Goal: Task Accomplishment & Management: Manage account settings

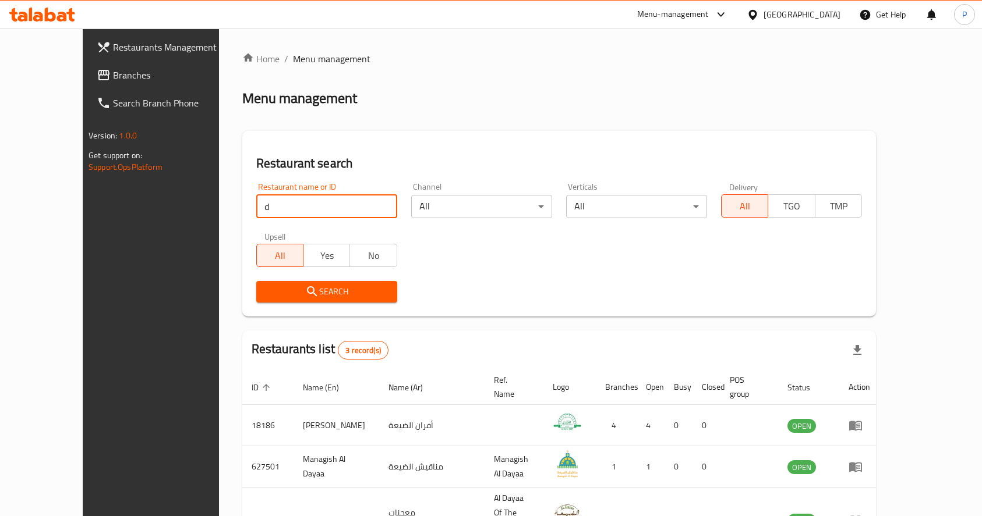
scroll to position [20, 0]
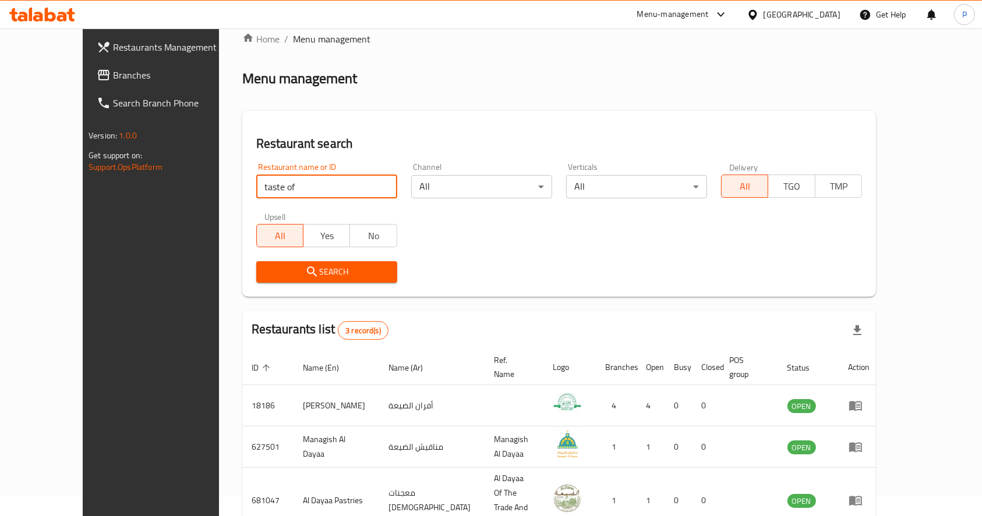
type input "taste of [GEOGRAPHIC_DATA]"
click button "Search" at bounding box center [326, 272] width 141 height 22
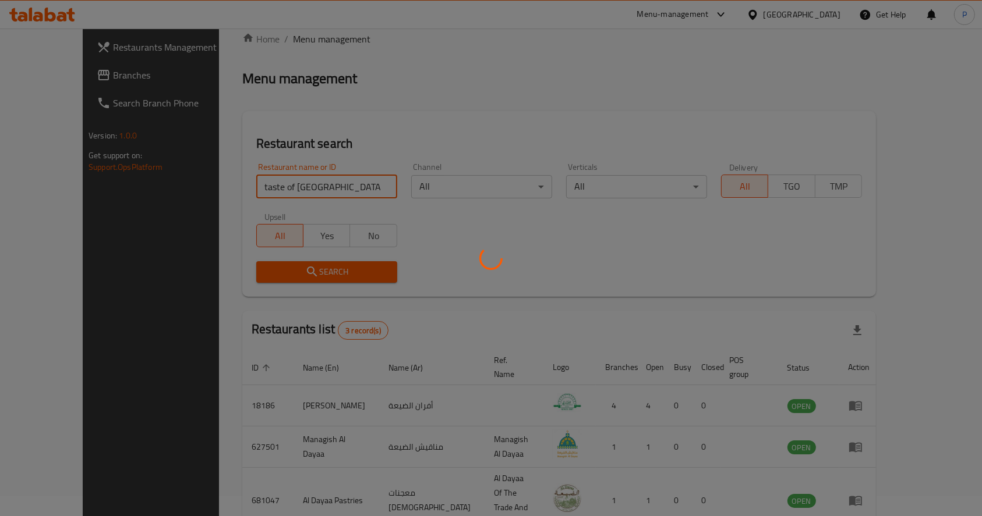
scroll to position [0, 0]
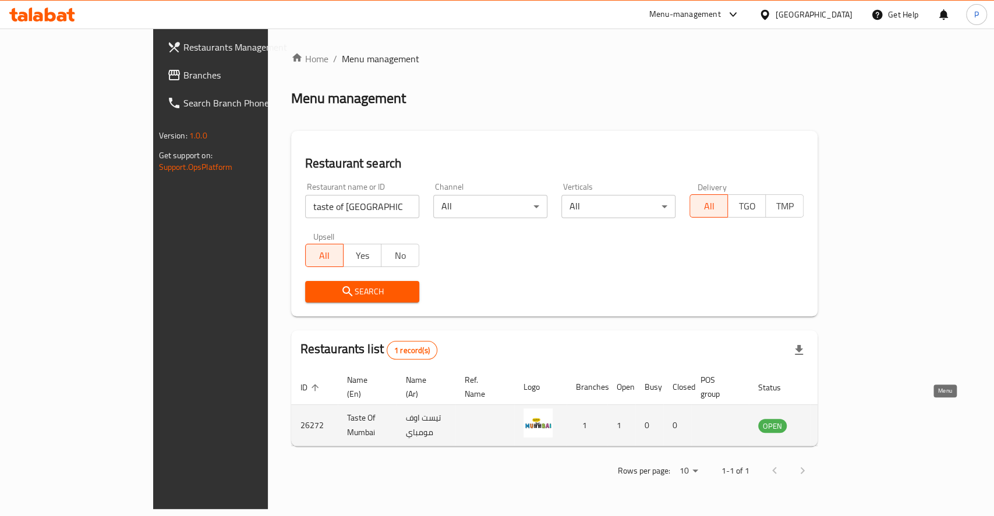
click at [833, 419] on icon "enhanced table" at bounding box center [826, 426] width 14 height 14
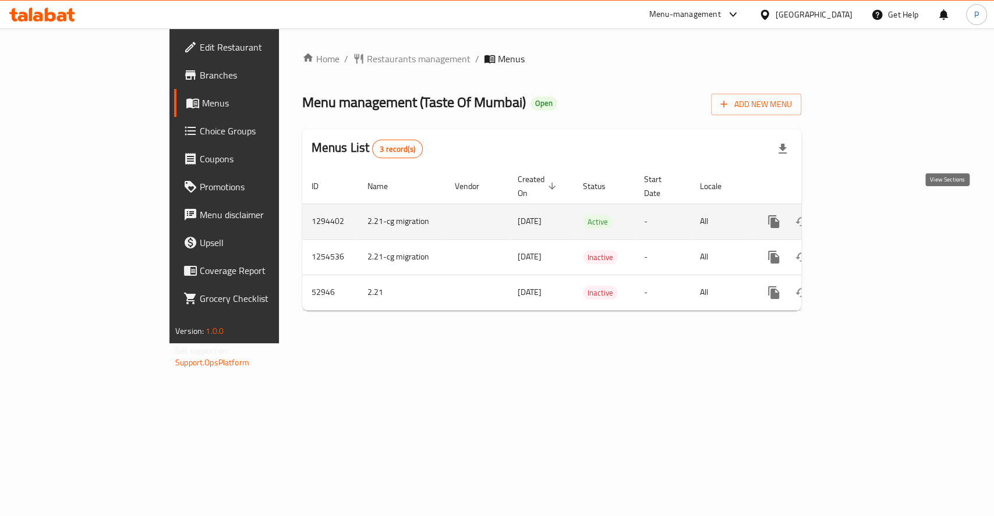
click at [865, 215] on icon "enhanced table" at bounding box center [858, 222] width 14 height 14
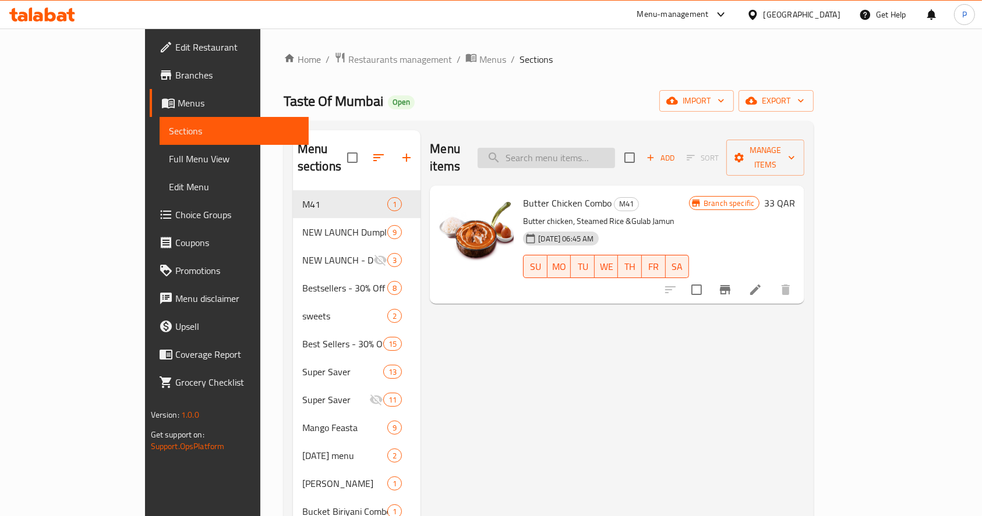
click at [608, 151] on input "search" at bounding box center [545, 158] width 137 height 20
paste input "Chicken Mumbai special sandwich"
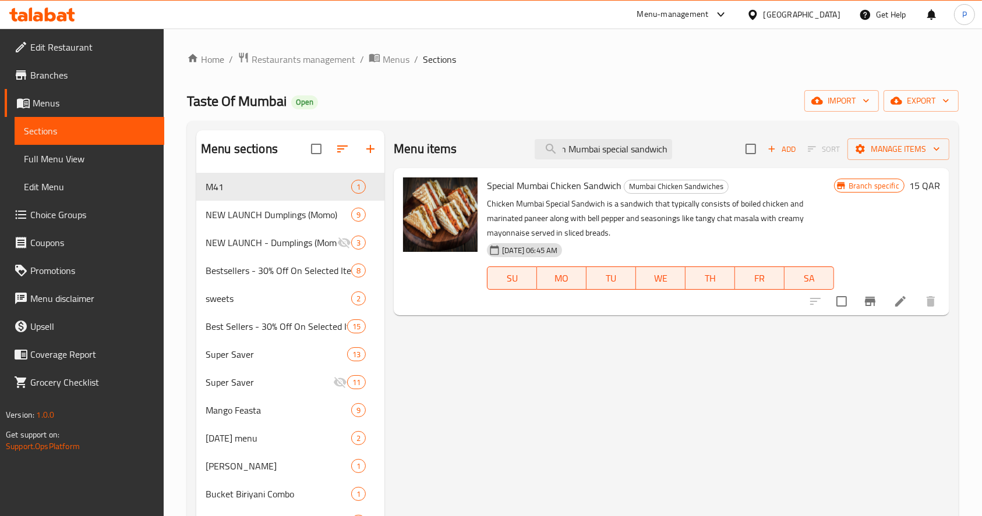
type input "Chicken Mumbai special sandwich"
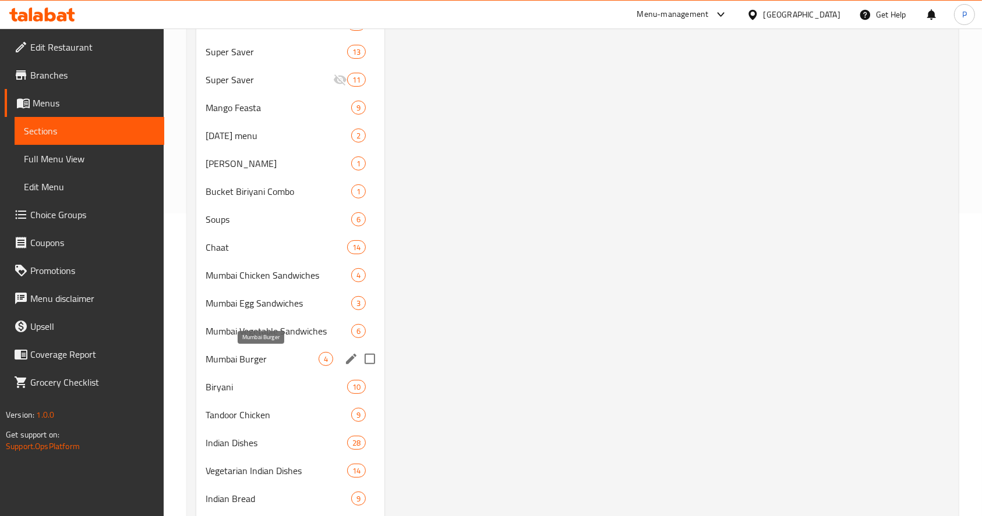
scroll to position [388, 0]
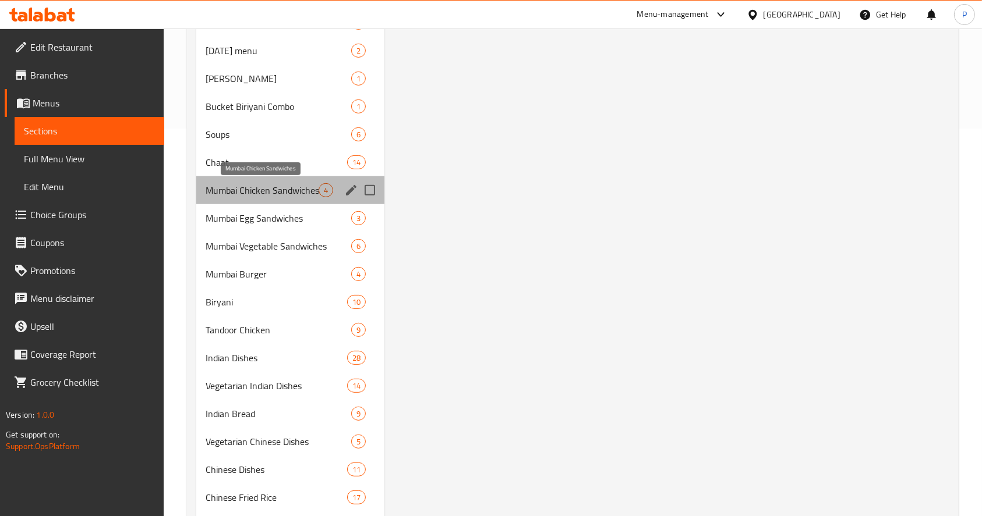
click at [248, 196] on span "Mumbai Chicken Sandwiches" at bounding box center [262, 190] width 113 height 14
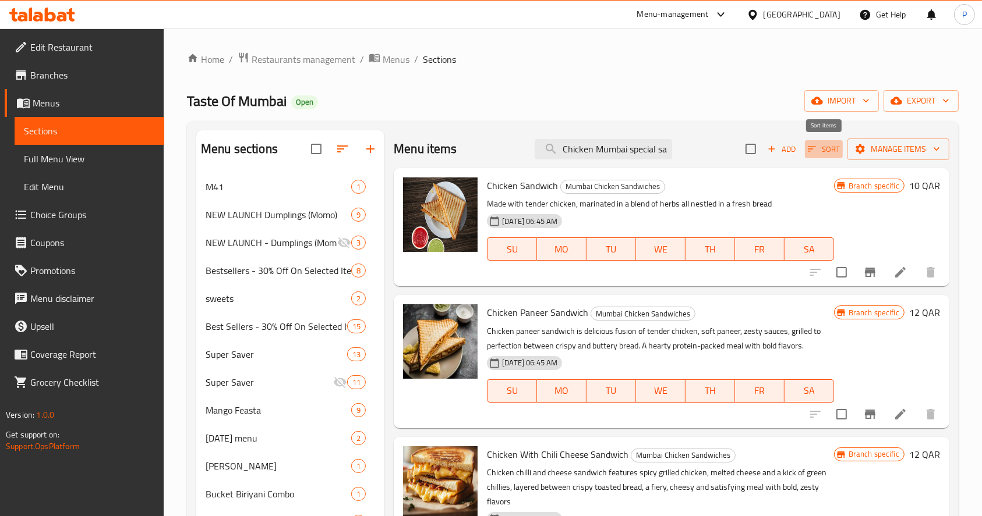
click at [818, 147] on span "Sort" at bounding box center [824, 149] width 32 height 13
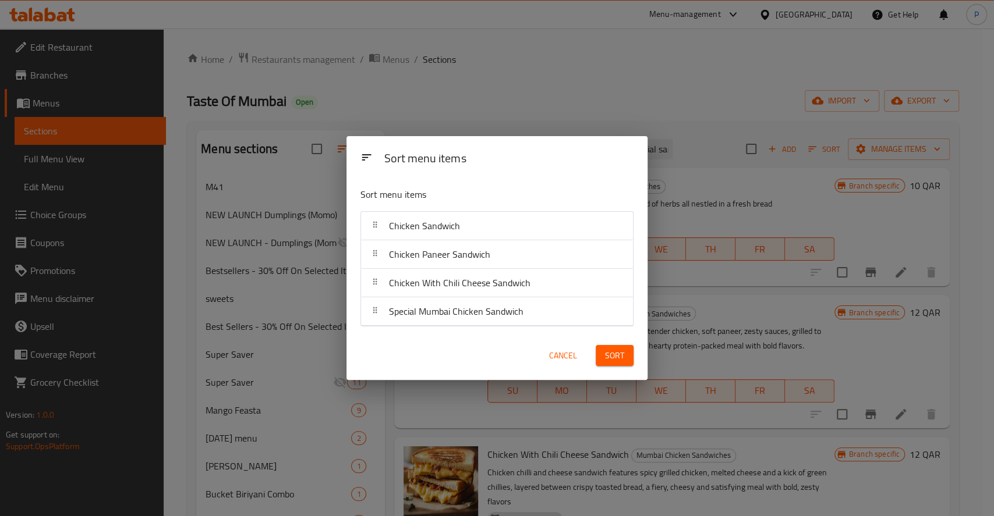
click at [787, 197] on div "Sort menu items Sort menu items Chicken Sandwich Chicken Paneer Sandwich Chicke…" at bounding box center [497, 258] width 994 height 516
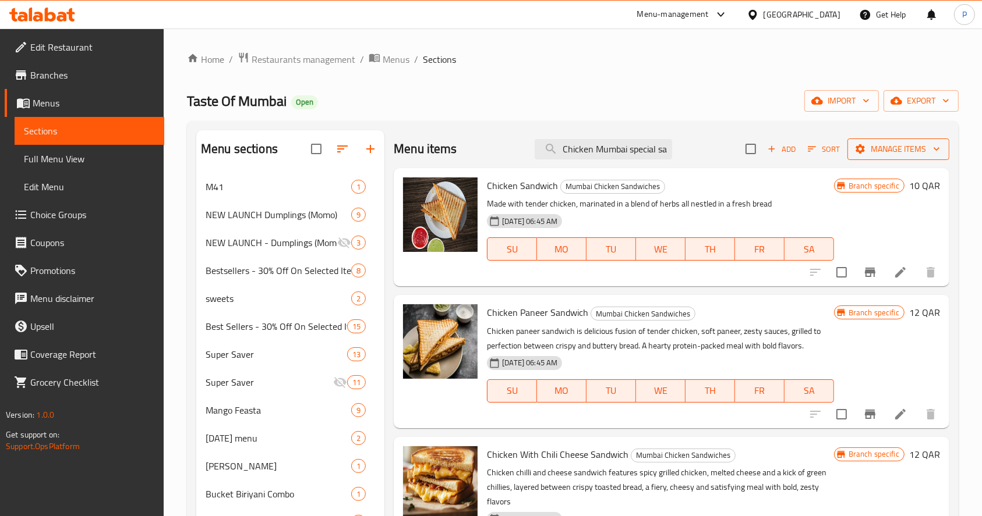
click at [870, 148] on span "Manage items" at bounding box center [897, 149] width 83 height 15
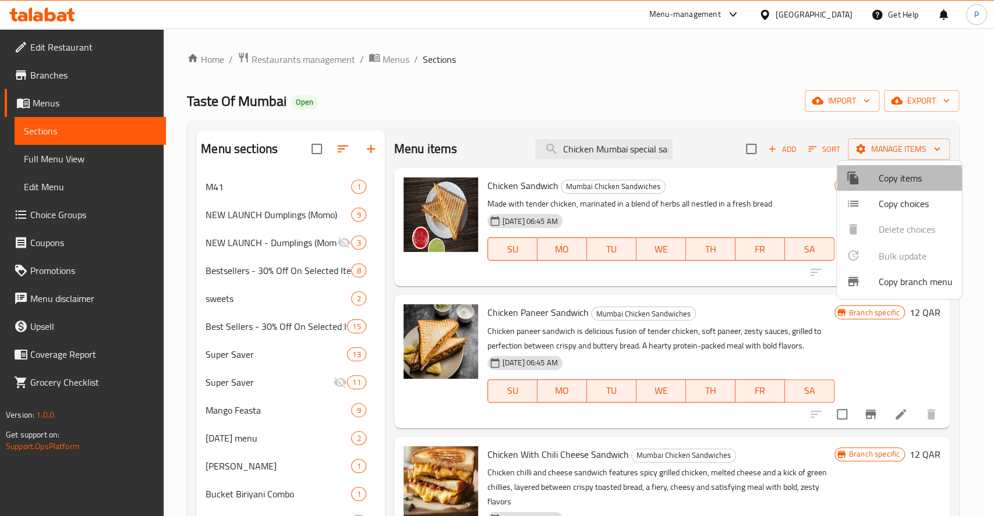
click at [881, 180] on span "Copy items" at bounding box center [916, 178] width 74 height 14
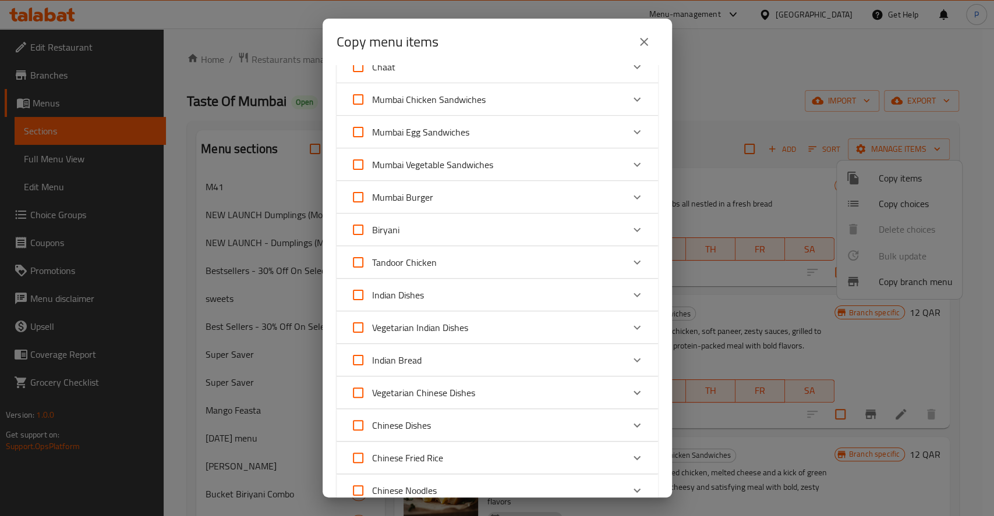
scroll to position [397, 0]
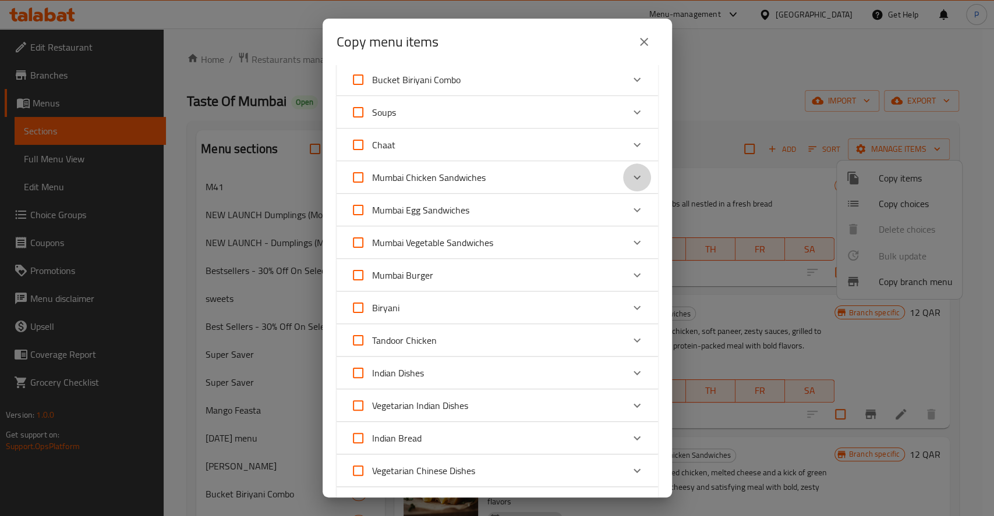
click at [630, 174] on icon "Expand" at bounding box center [637, 178] width 14 height 14
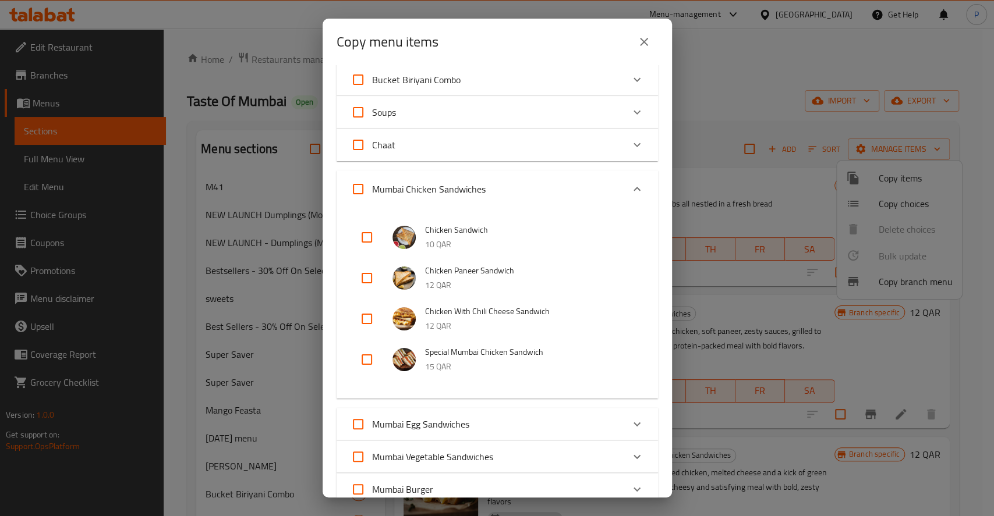
click at [367, 356] on input "checkbox" at bounding box center [367, 360] width 28 height 28
checkbox input "true"
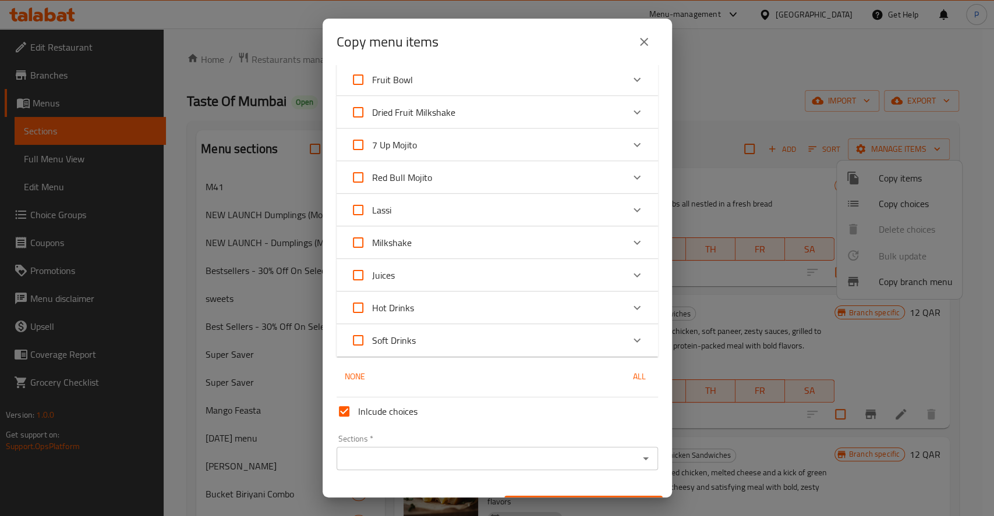
scroll to position [1388, 0]
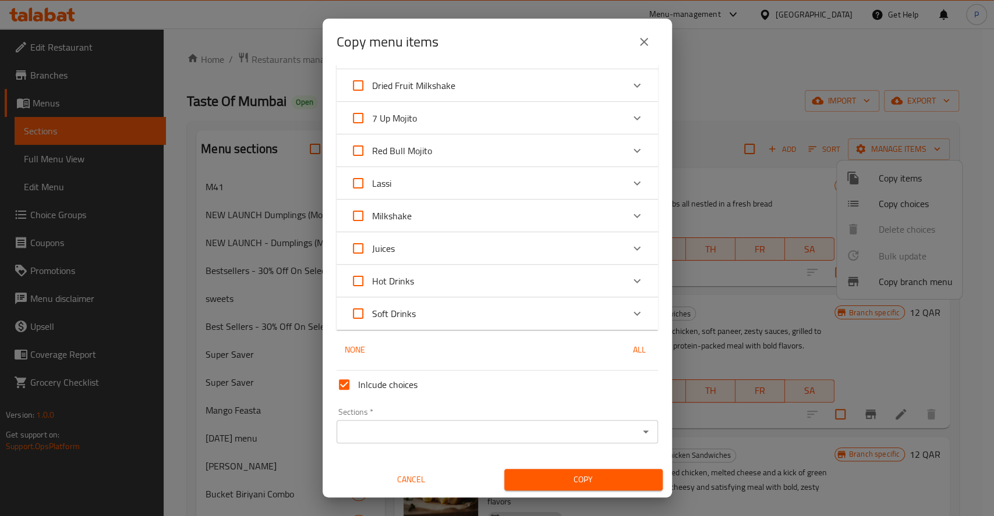
click at [433, 440] on input "Sections   *" at bounding box center [487, 432] width 295 height 16
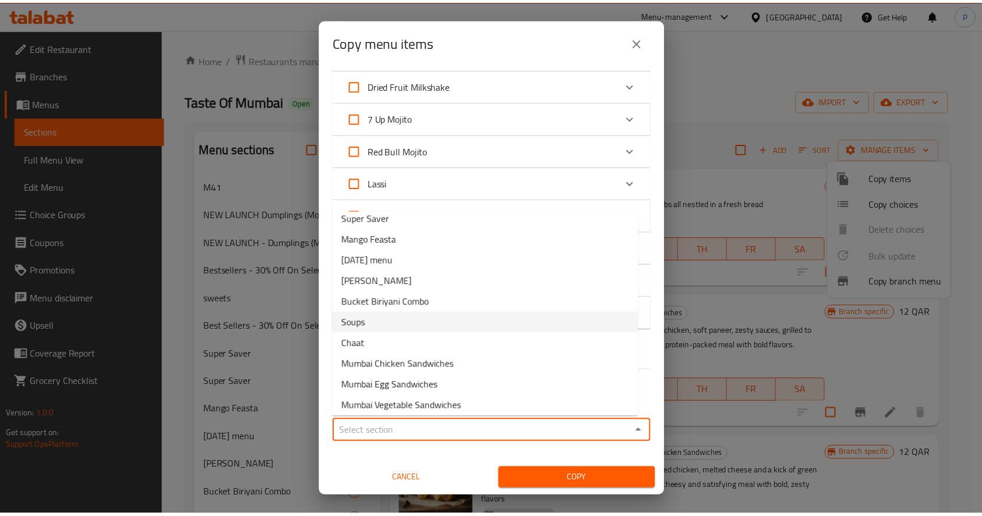
scroll to position [233, 0]
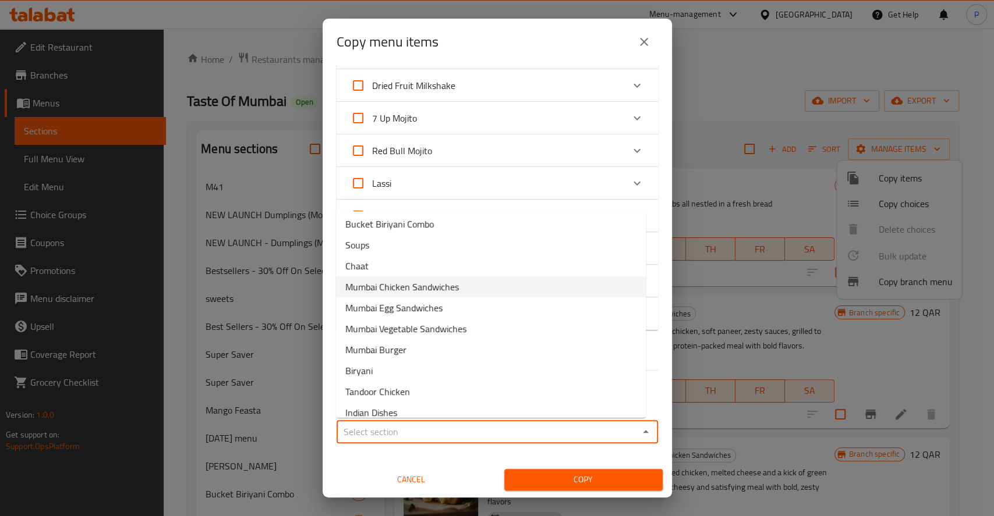
click at [440, 284] on span "Mumbai Chicken Sandwiches" at bounding box center [402, 287] width 114 height 14
type input "Mumbai Chicken Sandwiches"
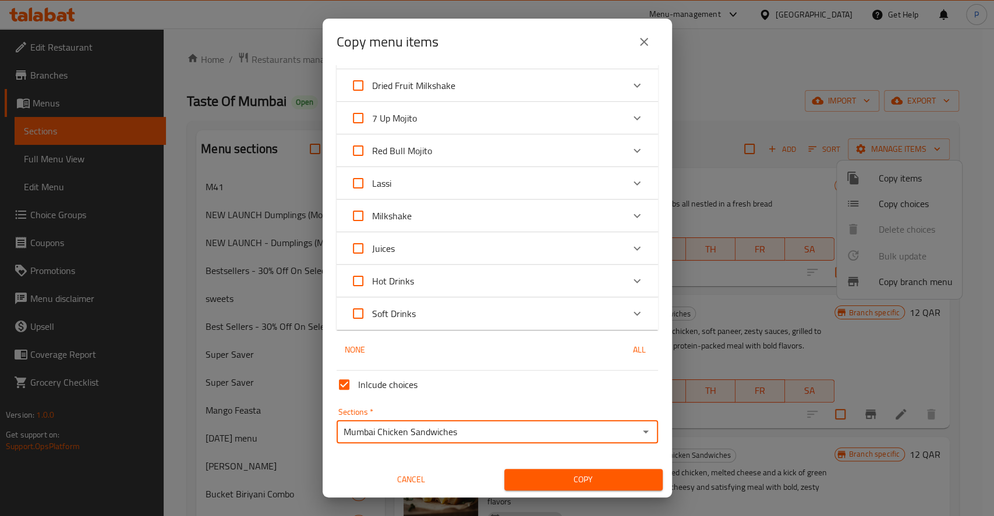
click at [581, 486] on span "Copy" at bounding box center [584, 480] width 140 height 15
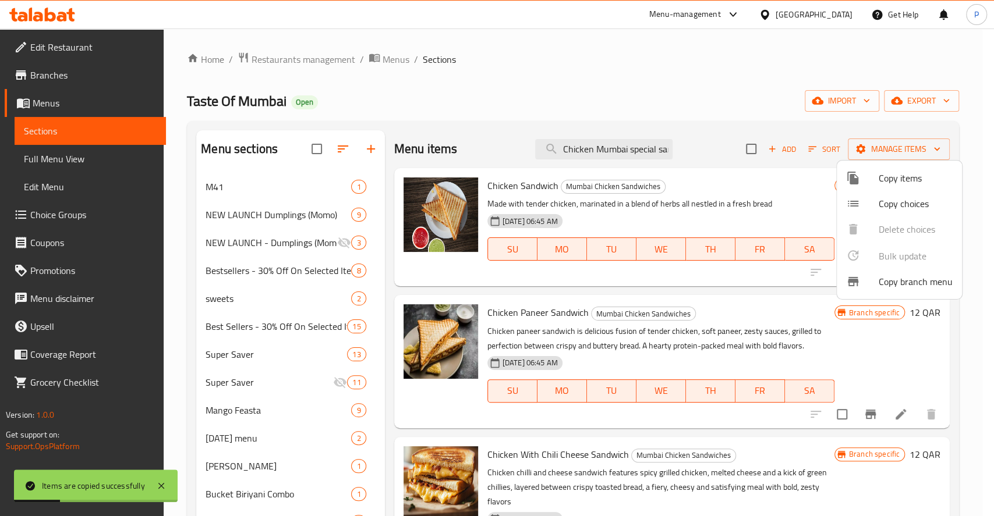
click at [965, 330] on div at bounding box center [497, 258] width 994 height 516
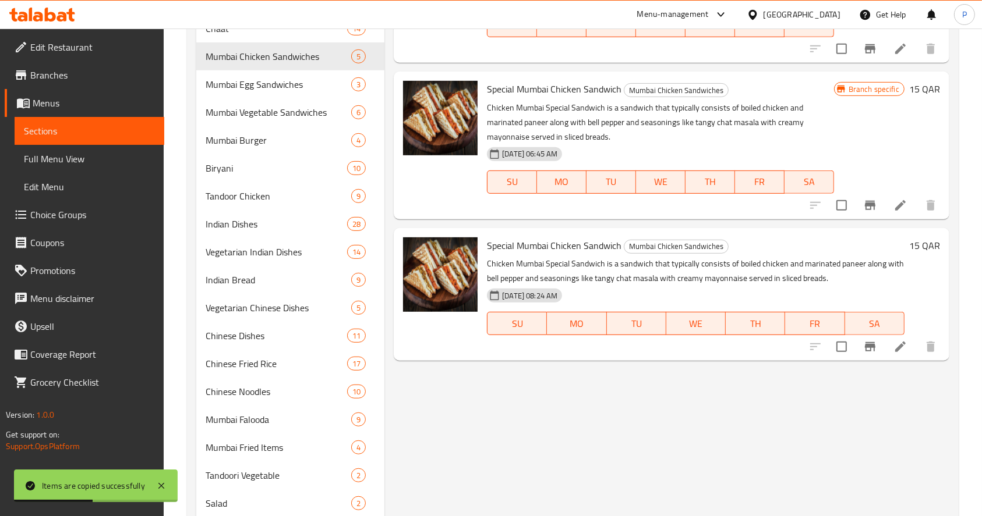
scroll to position [507, 0]
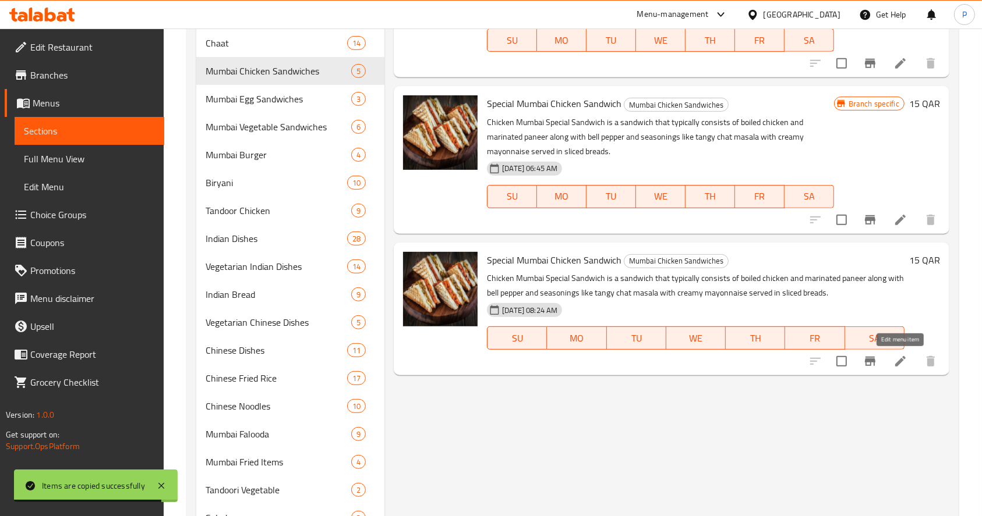
click at [902, 359] on icon at bounding box center [900, 362] width 14 height 14
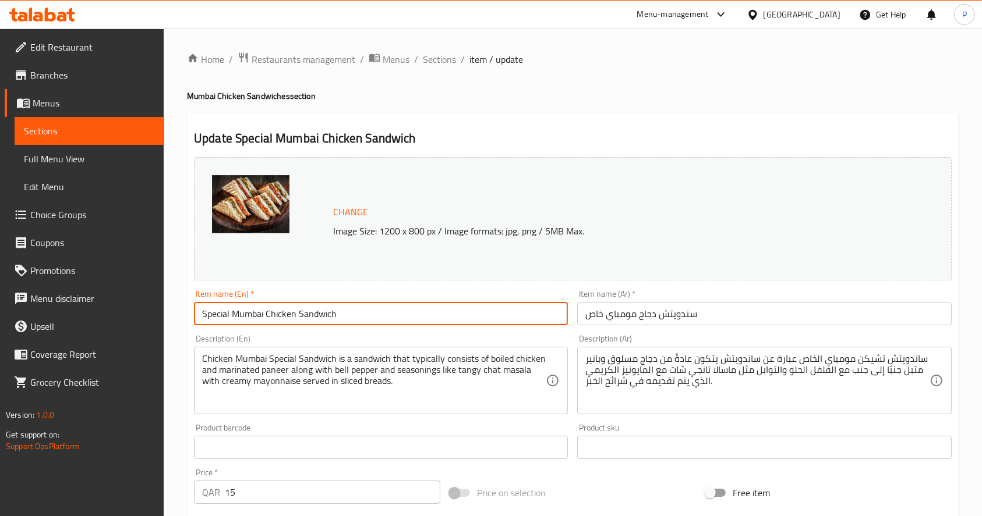
click at [344, 312] on input "Special Mumbai Chicken Sandwich" at bounding box center [381, 313] width 374 height 23
type input "Special Mumbai Chicken Sandwich Combo"
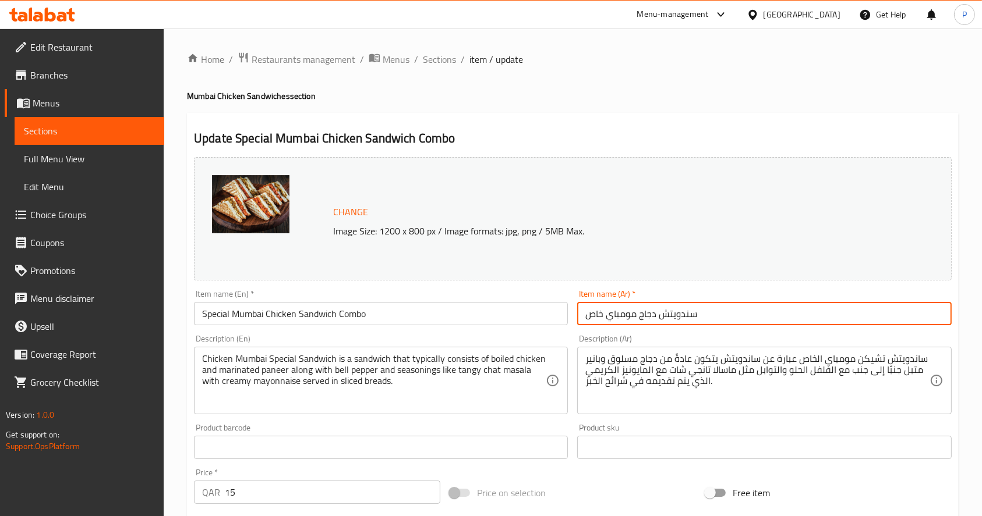
click at [633, 302] on input "سندويتش دجاج مومباي خاص" at bounding box center [764, 313] width 374 height 23
click at [581, 314] on input "سندويتش دجاج مومباي خاص" at bounding box center [764, 313] width 374 height 23
paste input "كومبو"
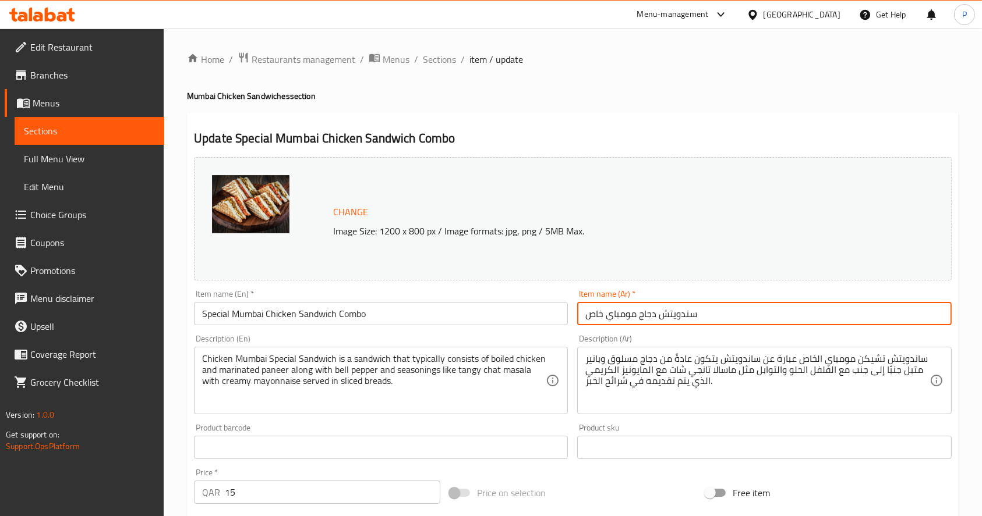
click at [707, 323] on input "سندويتش دجاج مومباي خاص" at bounding box center [764, 313] width 374 height 23
paste input "كومبو"
click at [753, 310] on input "سندويتش دجاج مومباي خاص كومبو" at bounding box center [764, 313] width 374 height 23
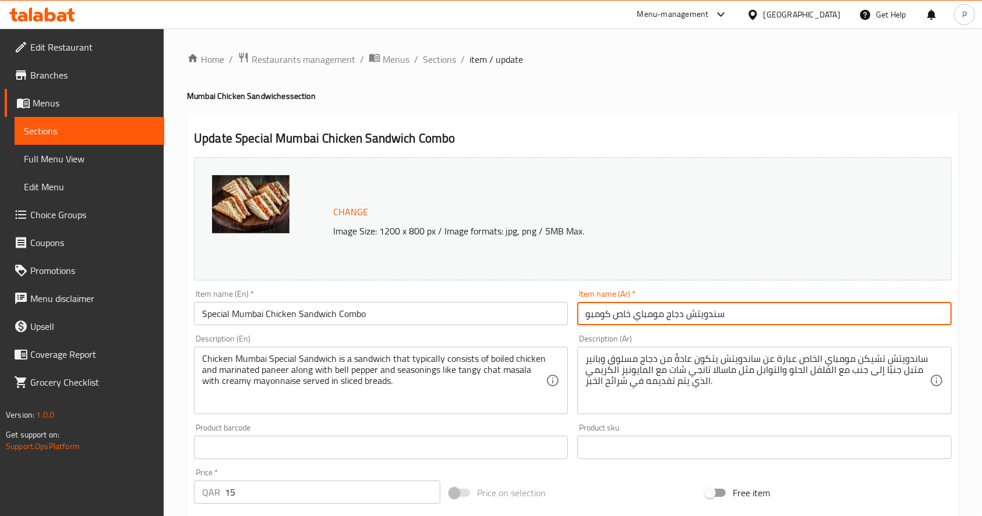
type input "سندويتش دجاج مومباي خاص كومبو"
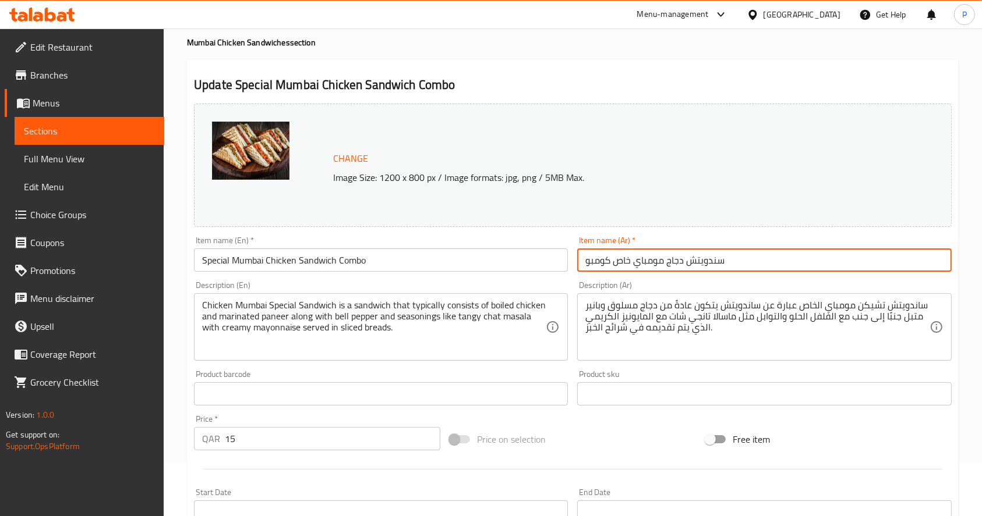
scroll to position [77, 0]
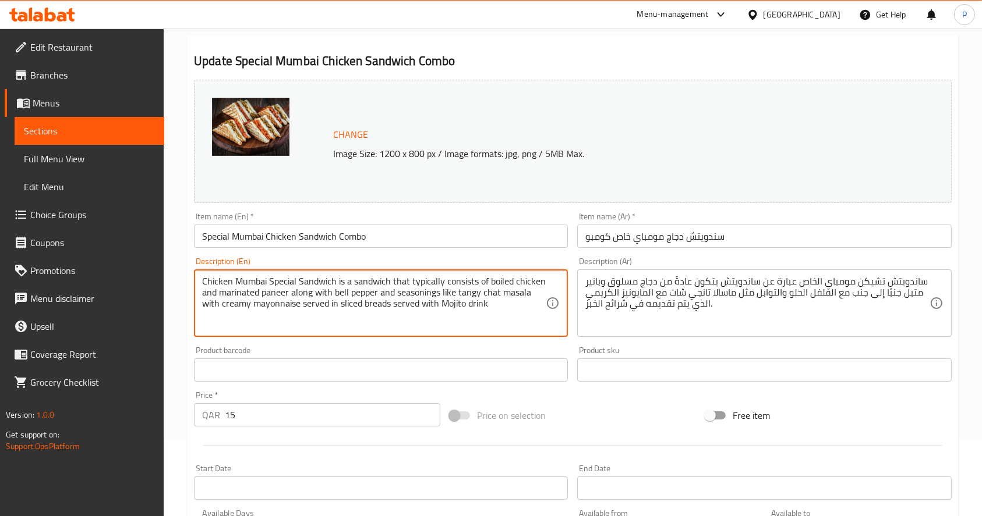
click at [224, 278] on textarea "Chicken Mumbai Special Sandwich is a sandwich that typically consists of boiled…" at bounding box center [374, 303] width 344 height 55
type textarea "Chicken Mumbai Special Sandwich is a sandwich that typically consists of boiled…"
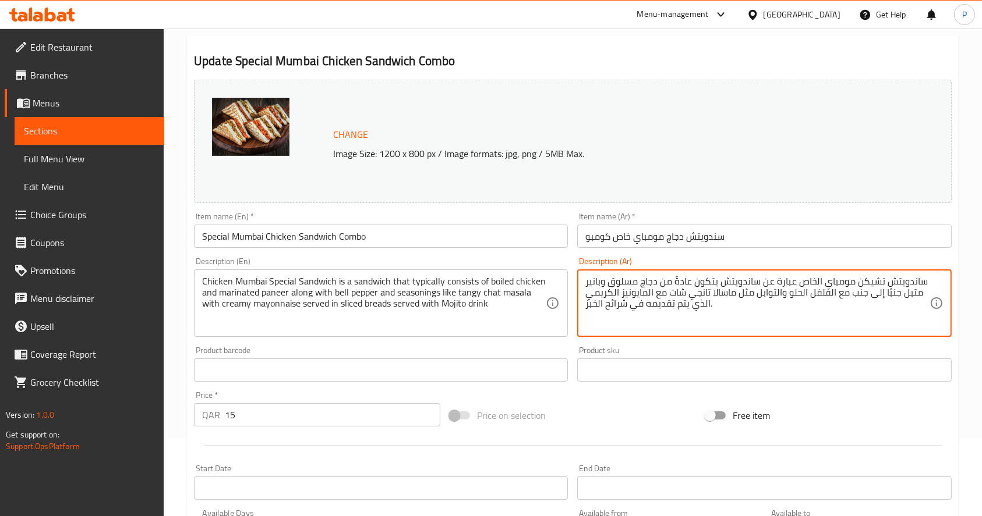
click at [596, 283] on textarea "ساندويتش تشيكن مومباي الخاص عبارة عن ساندويتش يتكون عادةً من دجاج مسلوق وبانير …" at bounding box center [757, 303] width 344 height 55
paste textarea "جاج مومباي الخاص هو ساندويتش يتكون عادة من دجاج مسلوق وجبن بانير متبل مع الفلفل…"
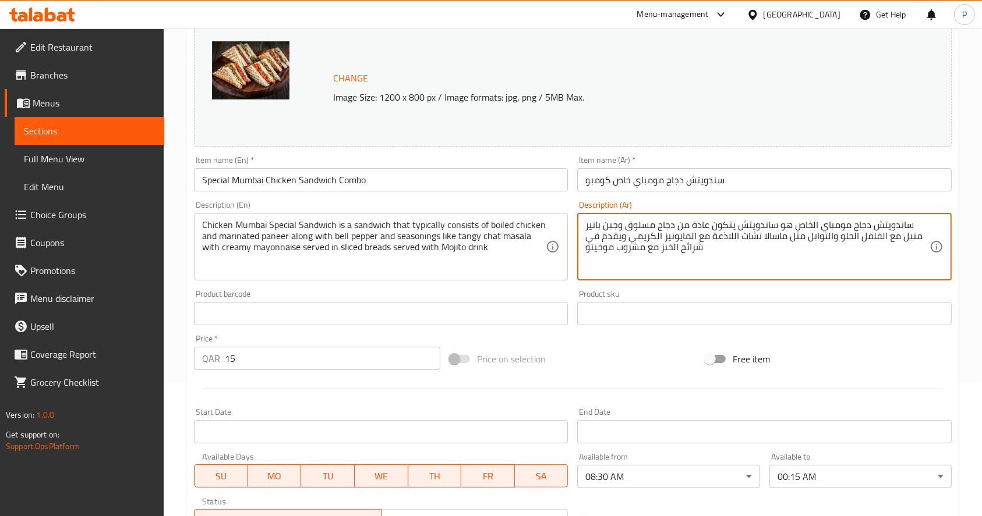
scroll to position [155, 0]
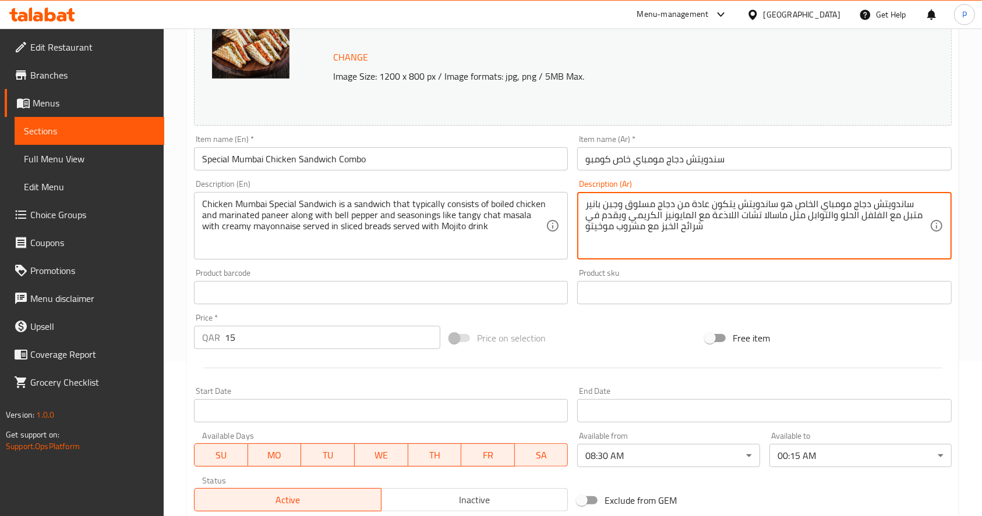
type textarea "ساندويتش دجاج مومباي الخاص هو ساندويتش يتكون عادة من دجاج مسلوق وجبن بانير متبل…"
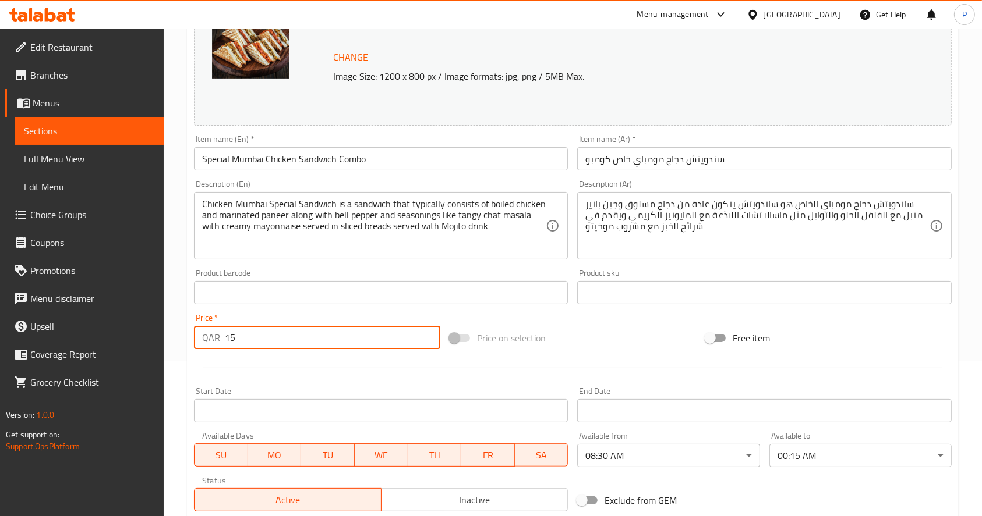
drag, startPoint x: 246, startPoint y: 335, endPoint x: 171, endPoint y: 334, distance: 75.1
click at [171, 334] on div "Home / Restaurants management / Menus / Sections / item / update Mumbai Chicken…" at bounding box center [573, 279] width 818 height 811
type input "20"
click at [487, 323] on div "Price on selection" at bounding box center [573, 338] width 256 height 31
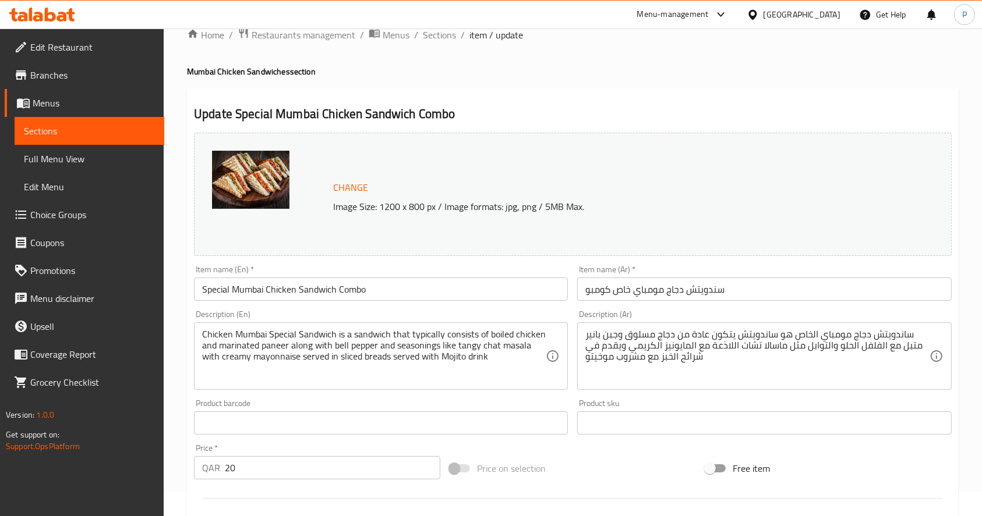
scroll to position [12, 0]
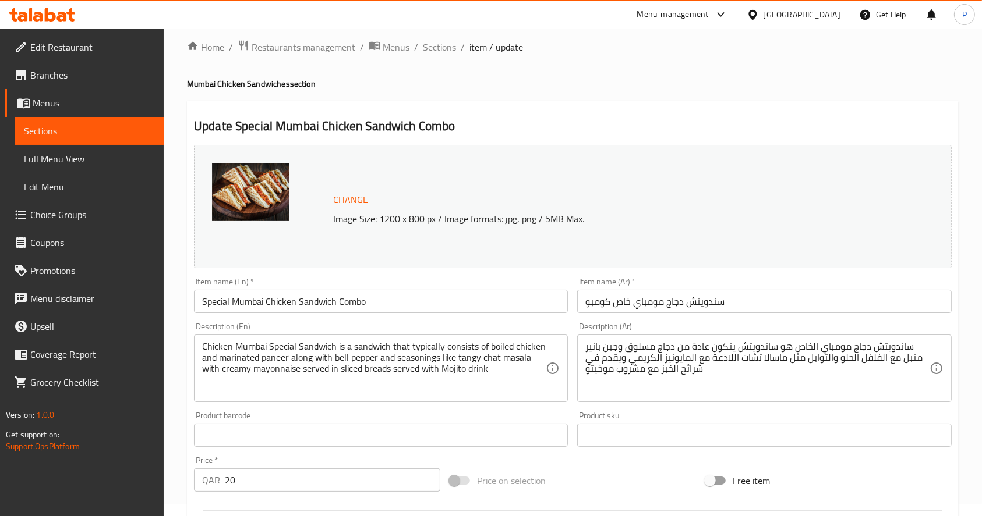
click at [252, 194] on img at bounding box center [250, 192] width 77 height 58
click at [348, 197] on span "Change" at bounding box center [350, 200] width 35 height 17
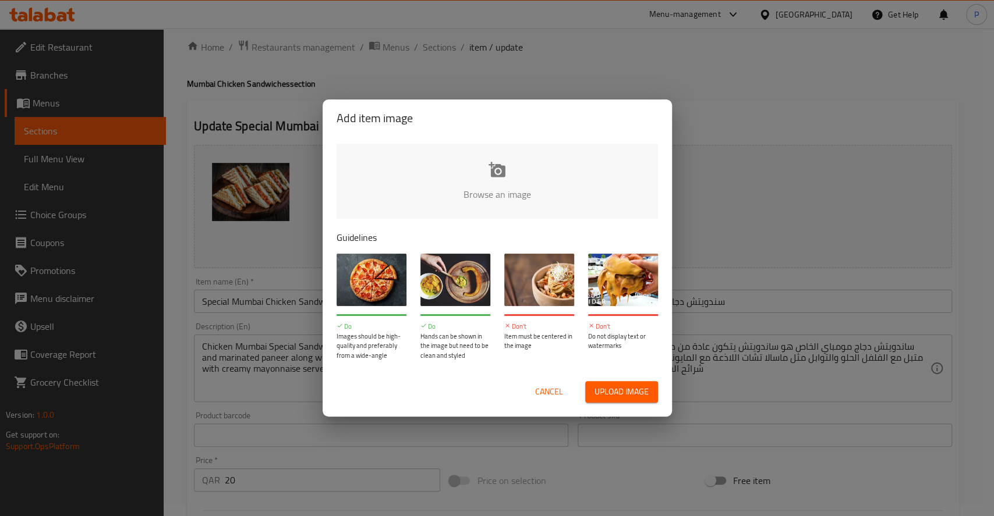
click at [498, 176] on input "file" at bounding box center [891, 198] width 1109 height 109
type input "C:\fakepath\mojito with wrap.jpg"
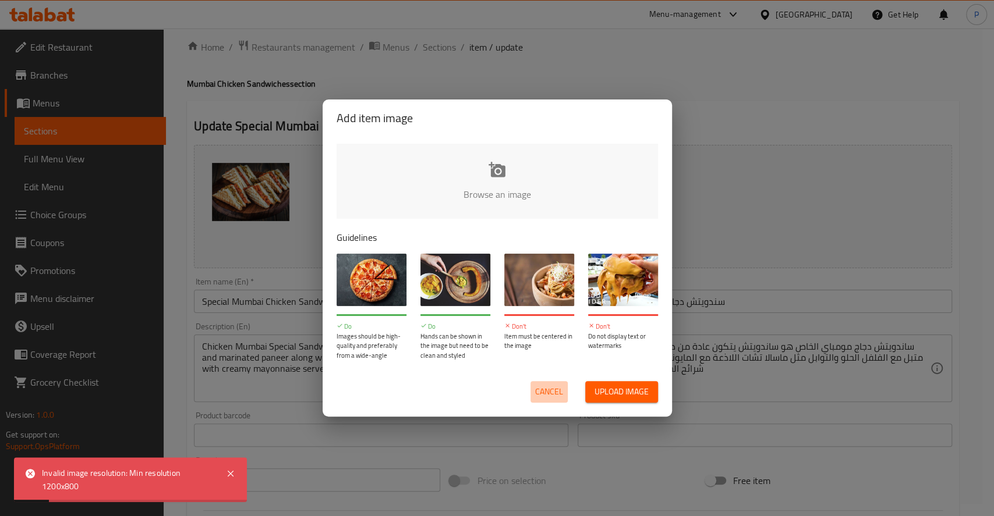
click at [560, 386] on span "Cancel" at bounding box center [549, 392] width 28 height 15
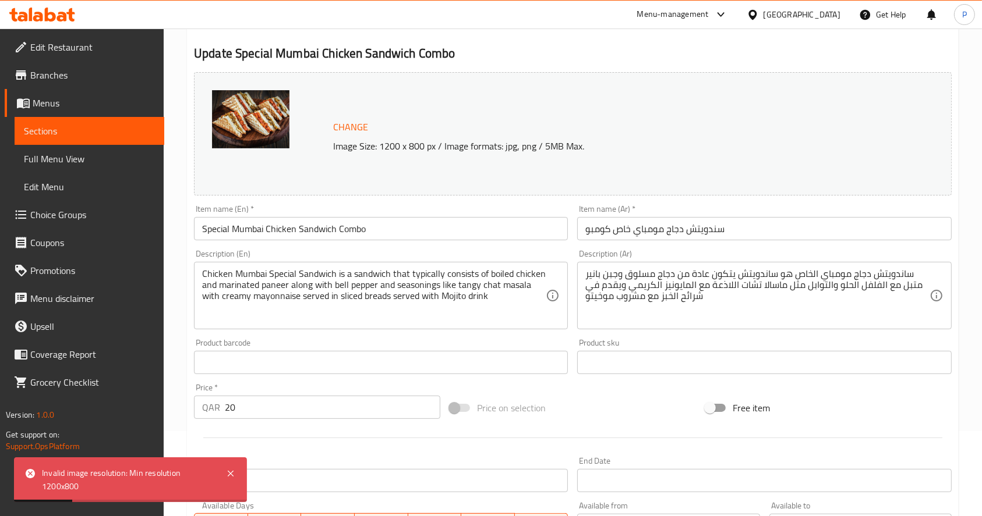
scroll to position [323, 0]
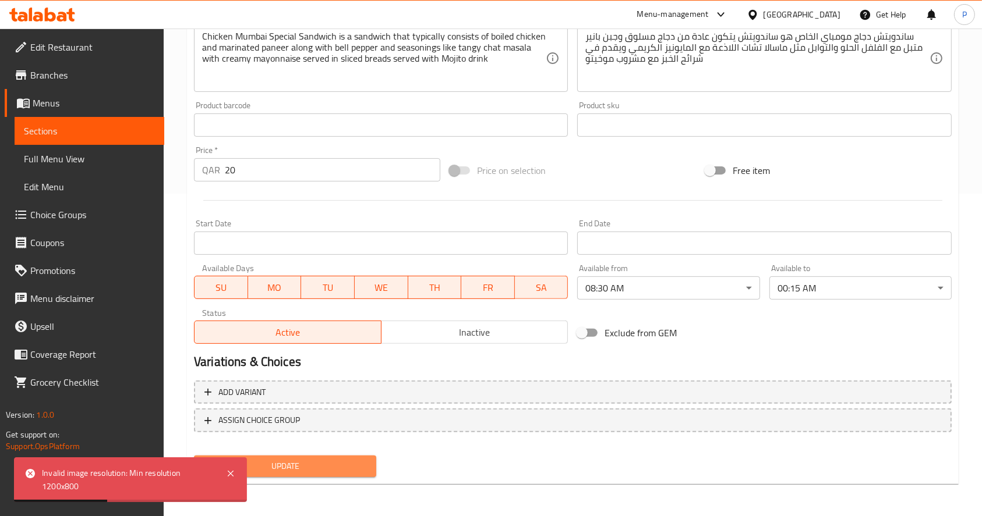
click at [286, 461] on span "Update" at bounding box center [285, 466] width 164 height 15
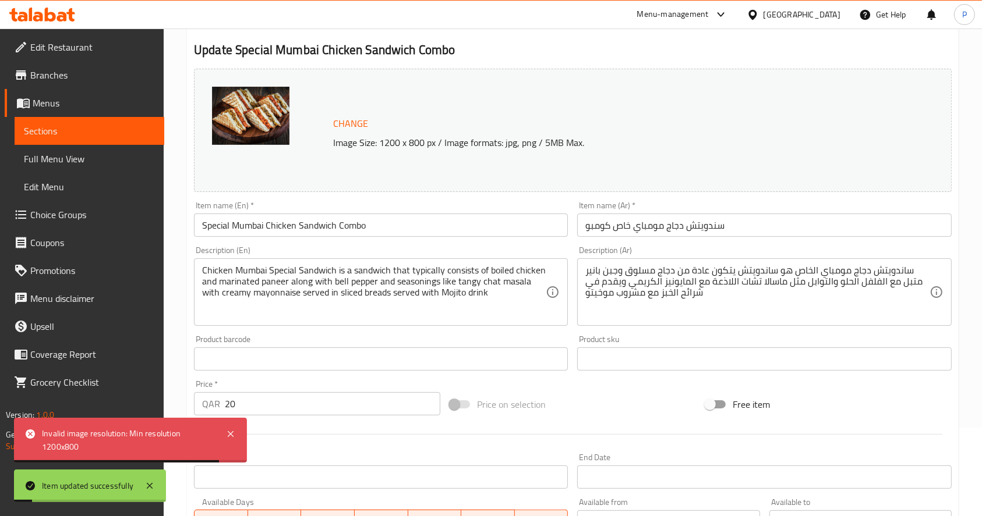
scroll to position [0, 0]
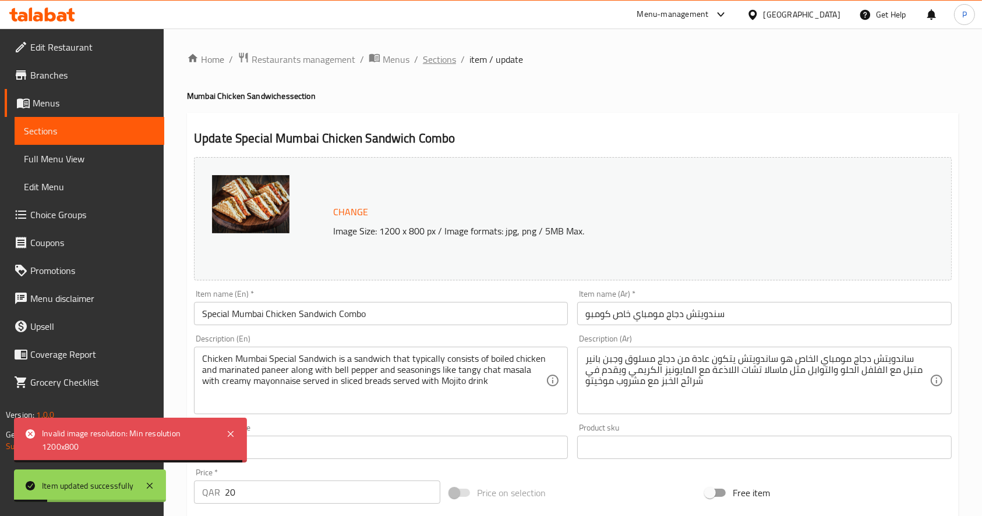
click at [426, 63] on span "Sections" at bounding box center [439, 59] width 33 height 14
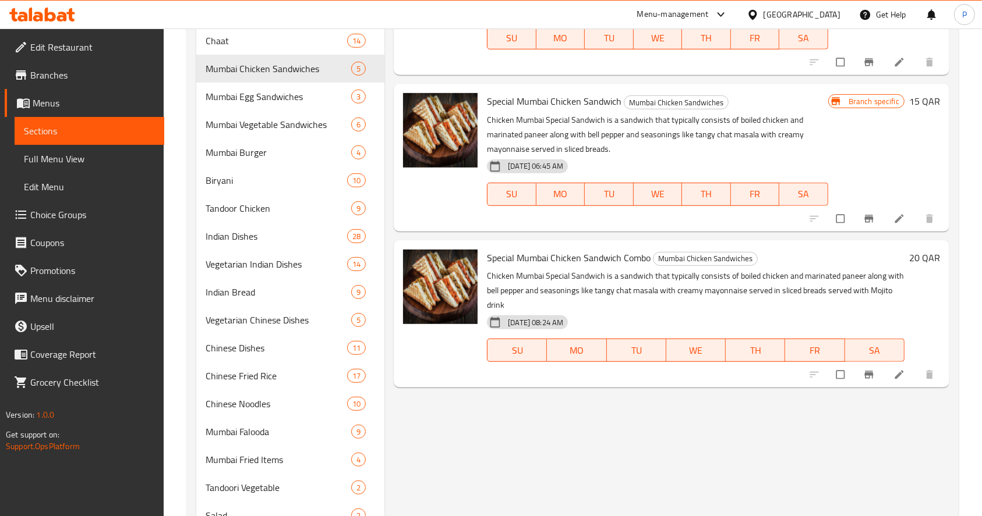
scroll to position [466, 0]
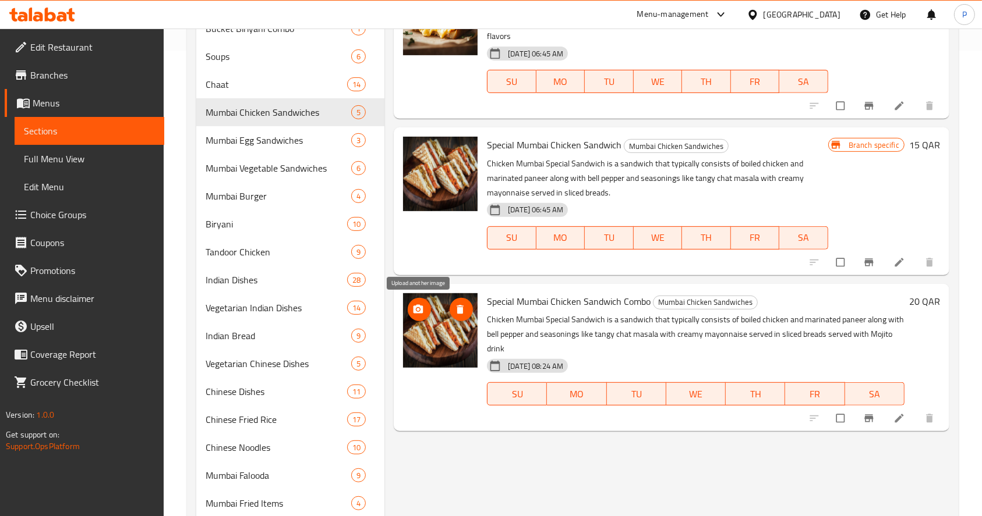
click at [412, 305] on icon "upload picture" at bounding box center [418, 310] width 12 height 12
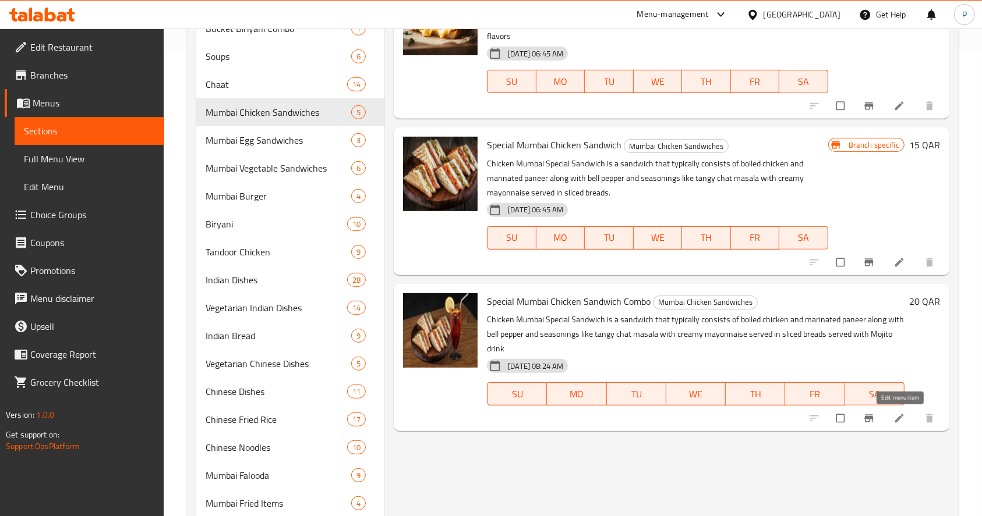
click at [894, 417] on icon at bounding box center [899, 419] width 12 height 12
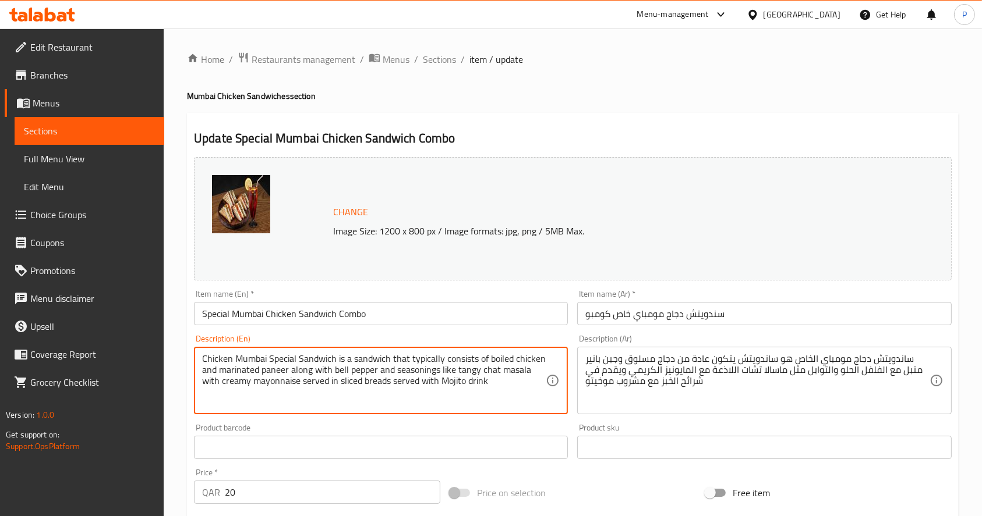
click at [269, 355] on textarea "Chicken Mumbai Special Sandwich is a sandwich that typically consists of boiled…" at bounding box center [374, 380] width 344 height 55
paste textarea "Bite into our Chicken Mumbai Special Sandwich – loaded with juicy chicken, spic…"
type textarea "Bite into our Chicken Mumbai Special Sandwich – loaded with juicy chicken, spic…"
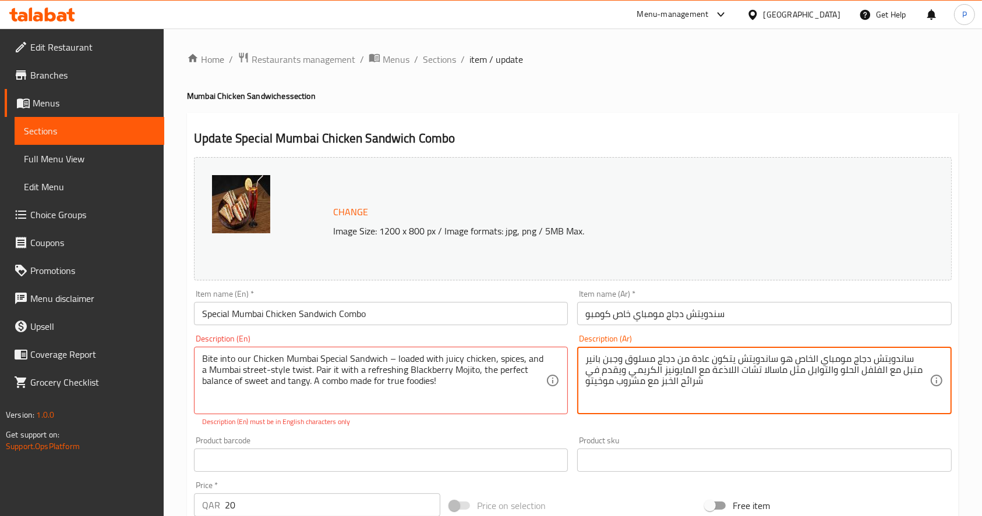
click at [627, 360] on textarea "ساندويتش دجاج مومباي الخاص هو ساندويتش يتكون عادة من دجاج مسلوق وجبن بانير متبل…" at bounding box center [757, 380] width 344 height 55
paste textarea "ستمتع بساندويتش دجاج مومباي الخاص بنا - غني بالدجاج الشهي والتوابل، مع لمسة من …"
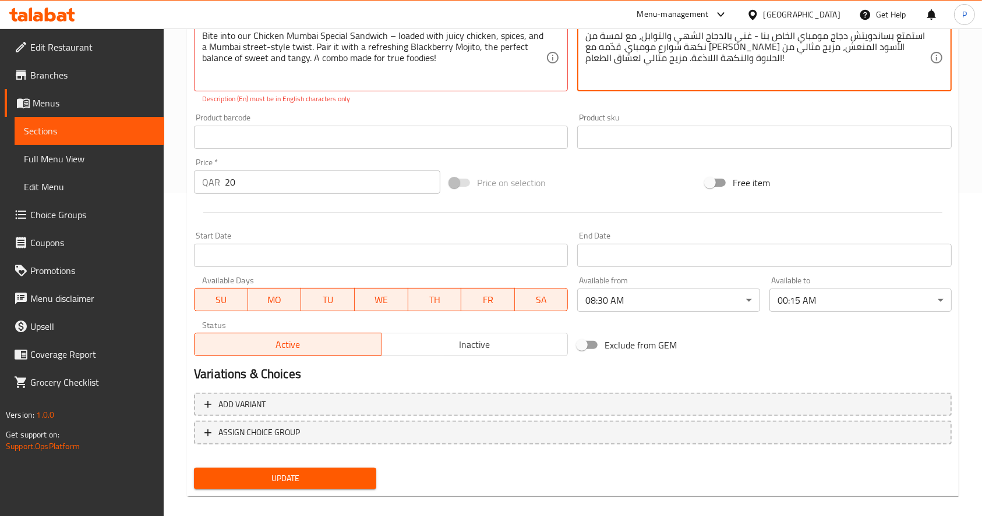
scroll to position [335, 0]
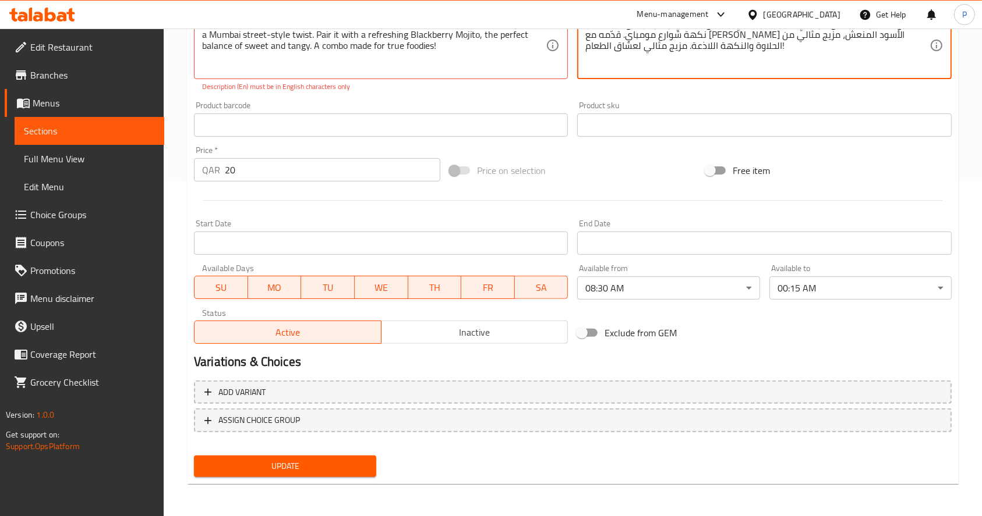
type textarea "استمتع بساندويتش دجاج مومباي الخاص بنا - غني بالدجاج الشهي والتوابل، مع لمسة من…"
click at [276, 459] on span "Update" at bounding box center [285, 466] width 164 height 15
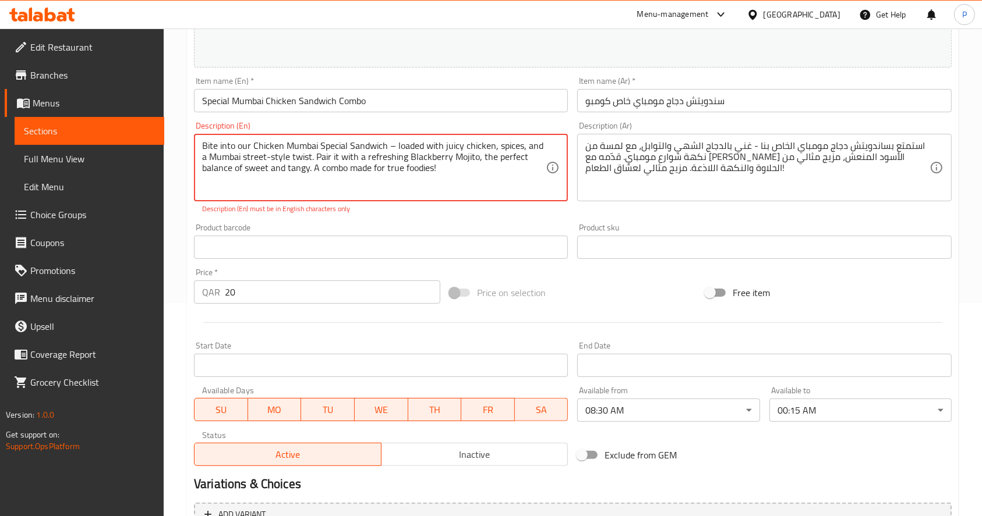
scroll to position [180, 0]
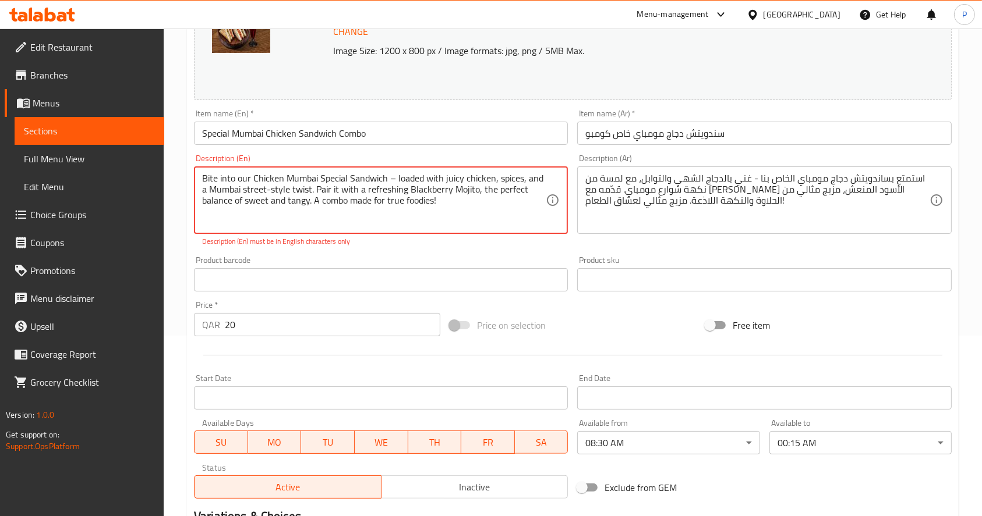
click at [470, 207] on textarea "Bite into our Chicken Mumbai Special Sandwich – loaded with juicy chicken, spic…" at bounding box center [374, 200] width 344 height 55
click at [559, 245] on p "Description (En) must be in English characters only" at bounding box center [380, 241] width 357 height 10
click at [542, 254] on div "Product barcode Product barcode" at bounding box center [380, 274] width 383 height 45
click at [407, 242] on p "Description (En) must be in English characters only" at bounding box center [380, 241] width 357 height 10
click at [411, 231] on div "Bite into our Chicken Mumbai Special Sandwich – loaded with juicy chicken, spic…" at bounding box center [381, 201] width 374 height 68
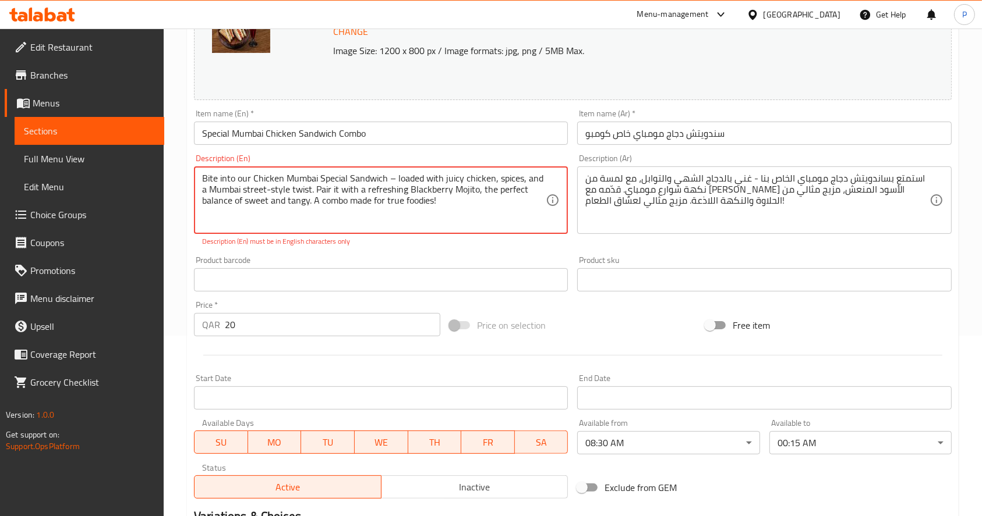
click at [424, 208] on textarea "Bite into our Chicken Mumbai Special Sandwich – loaded with juicy chicken, spic…" at bounding box center [374, 200] width 344 height 55
click at [392, 178] on textarea "Bite into our Chicken Mumbai Special Sandwich – loaded with juicy chicken, spic…" at bounding box center [374, 200] width 344 height 55
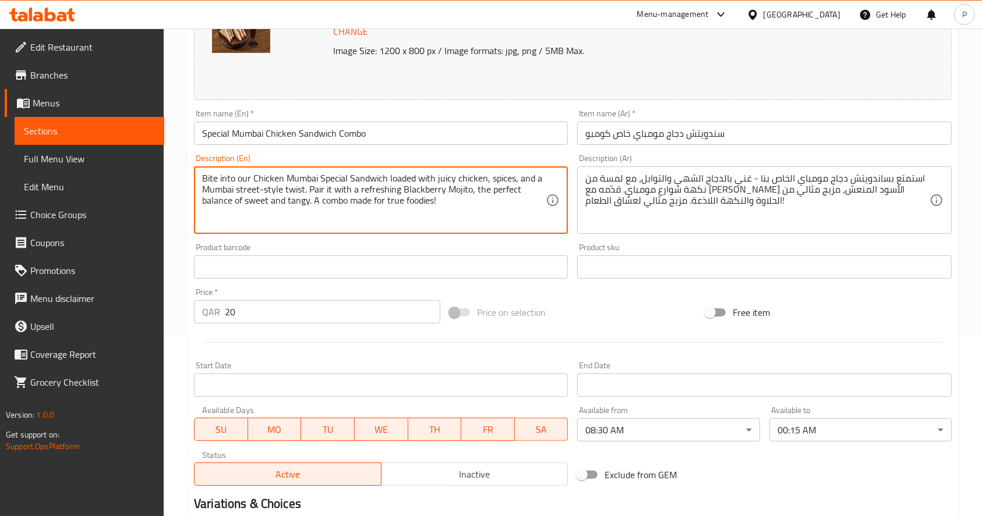
type textarea "Bite into our Chicken Mumbai Special Sandwich loaded with juicy chicken, spices…"
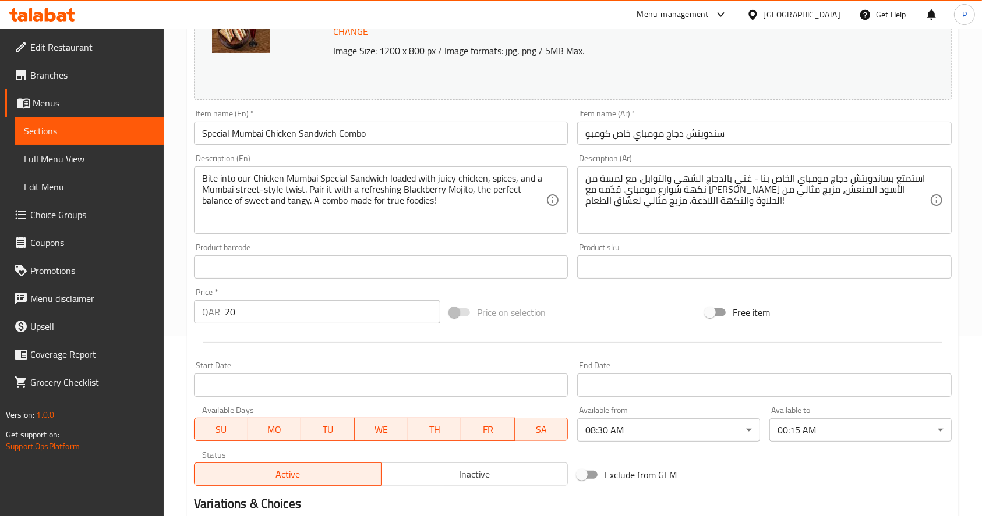
click at [571, 235] on div "Description (En) Bite into our Chicken Mumbai Special Sandwich loaded with juic…" at bounding box center [380, 194] width 383 height 89
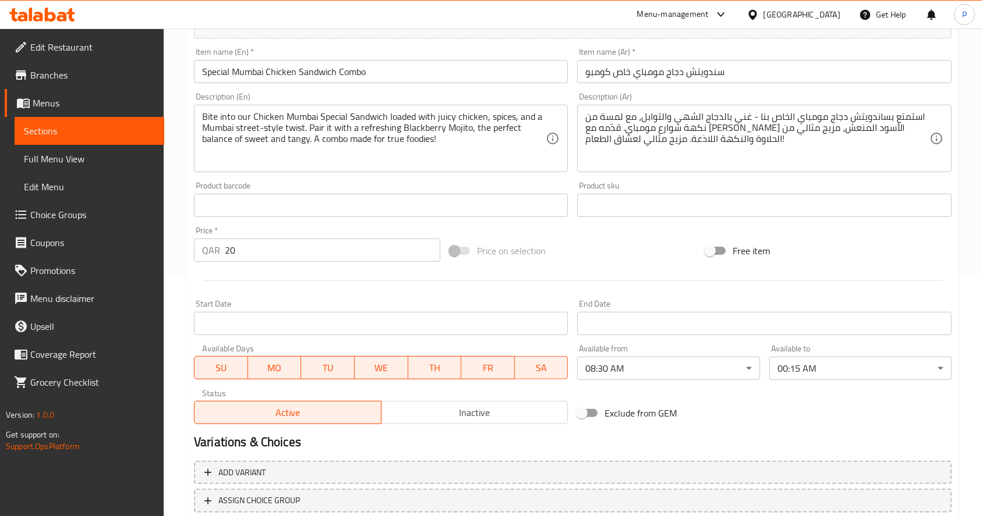
scroll to position [323, 0]
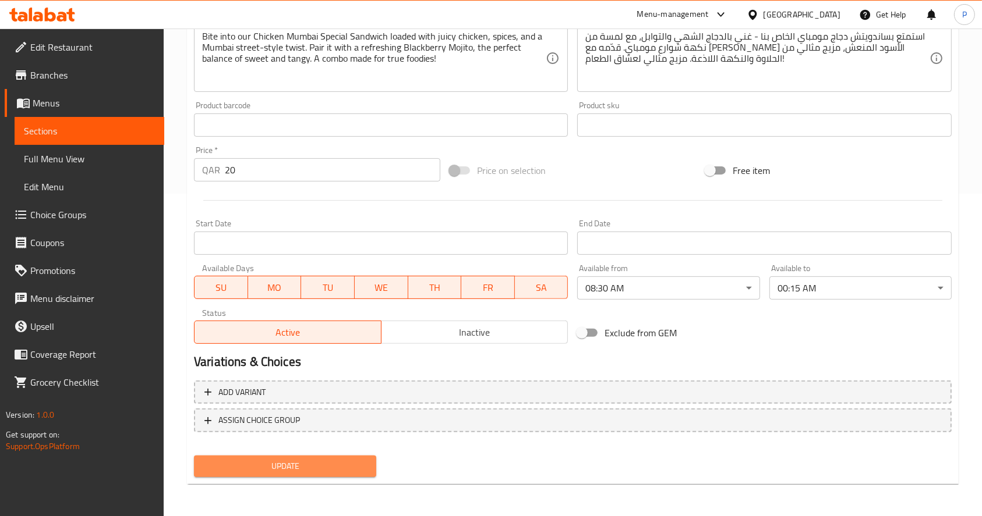
click at [257, 468] on span "Update" at bounding box center [285, 466] width 164 height 15
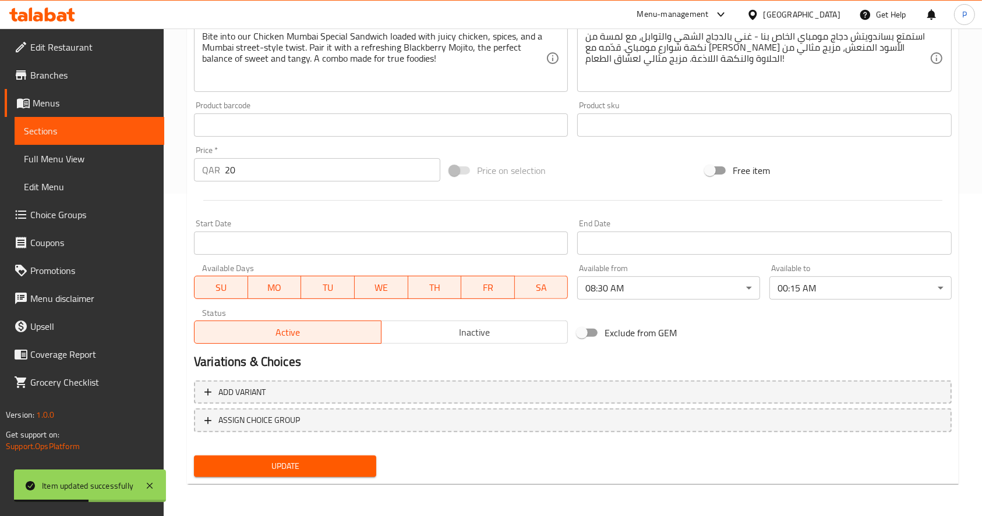
click at [282, 476] on button "Update" at bounding box center [285, 467] width 182 height 22
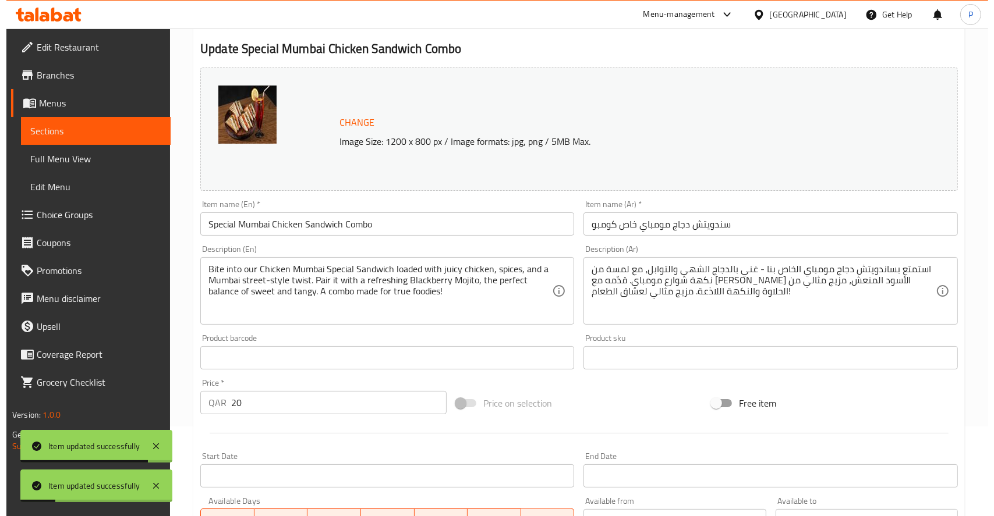
scroll to position [0, 0]
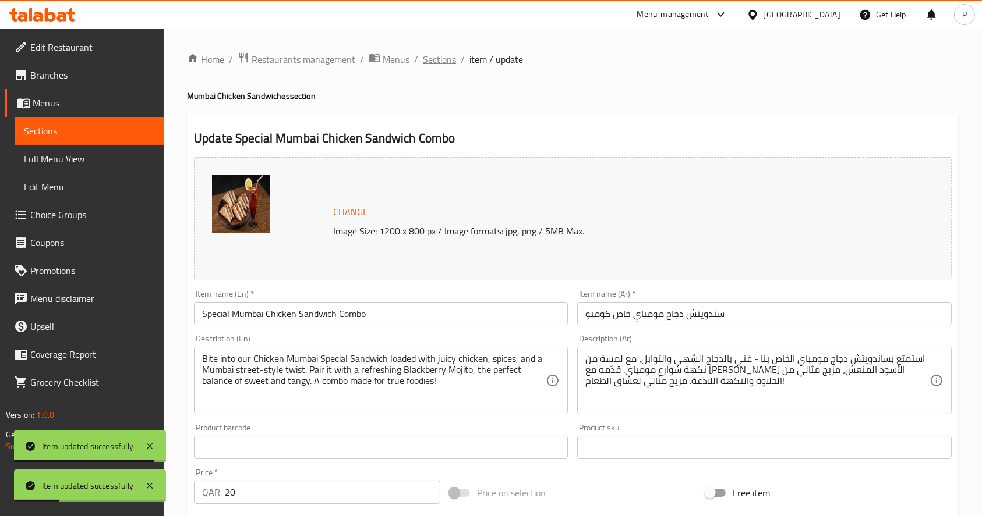
click at [447, 63] on span "Sections" at bounding box center [439, 59] width 33 height 14
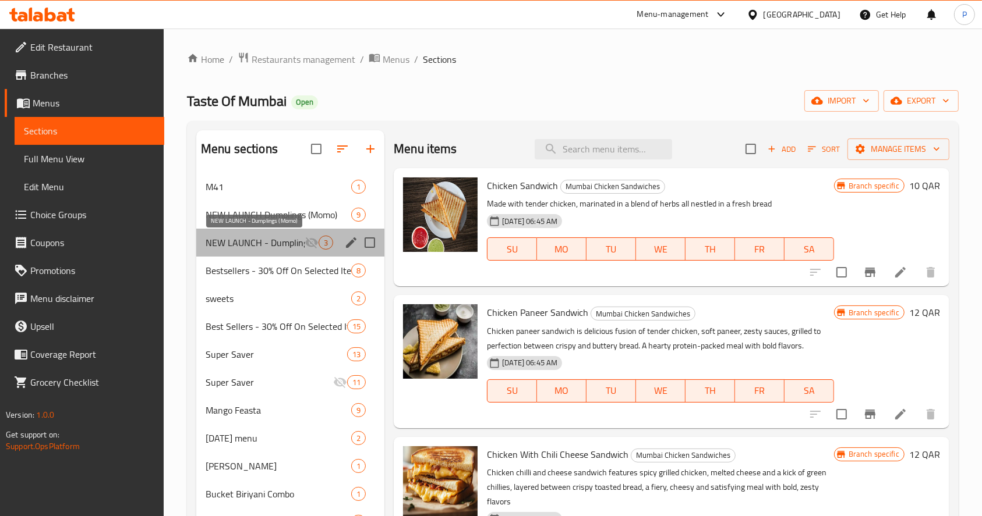
click at [250, 236] on span "NEW LAUNCH - Dumplings (Momo)" at bounding box center [255, 243] width 99 height 14
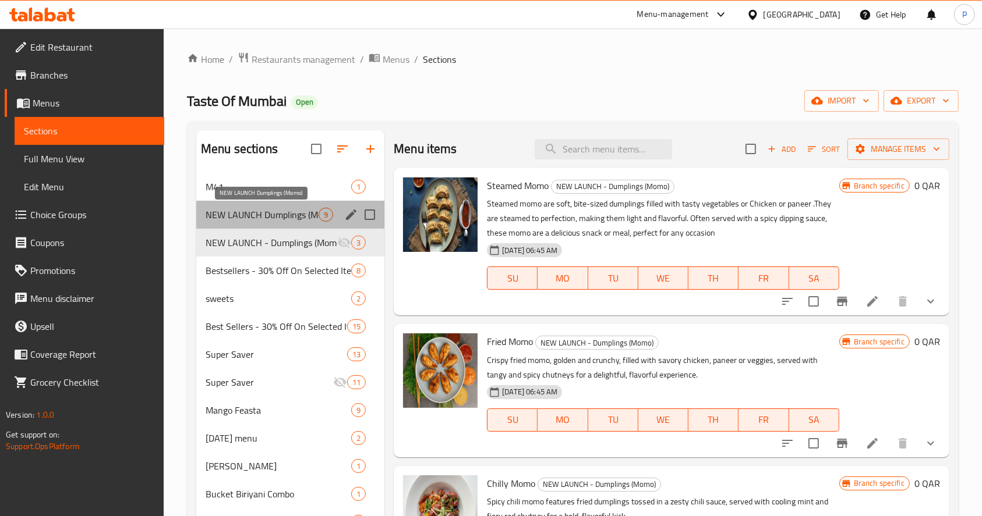
click at [252, 218] on span "NEW LAUNCH Dumplings (Momo)" at bounding box center [262, 215] width 113 height 14
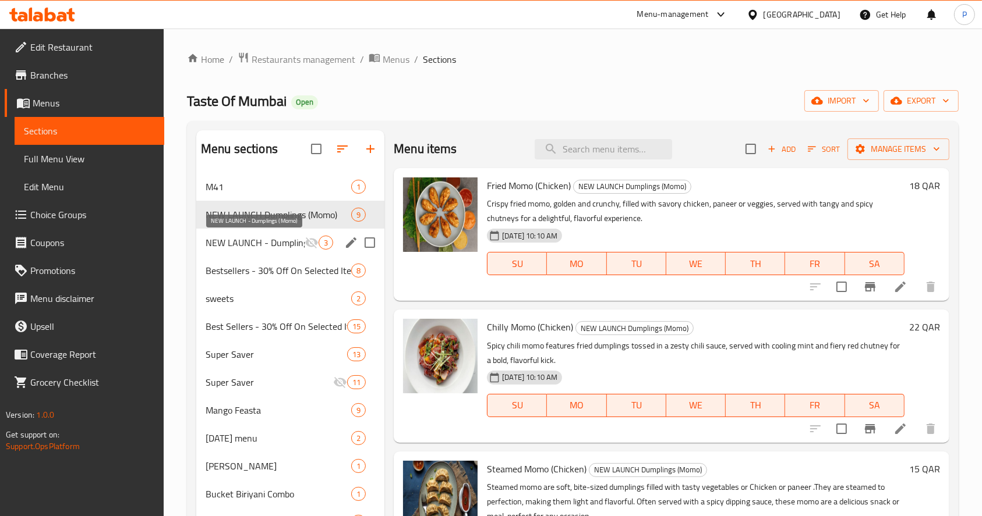
click at [249, 245] on span "NEW LAUNCH - Dumplings (Momo)" at bounding box center [255, 243] width 99 height 14
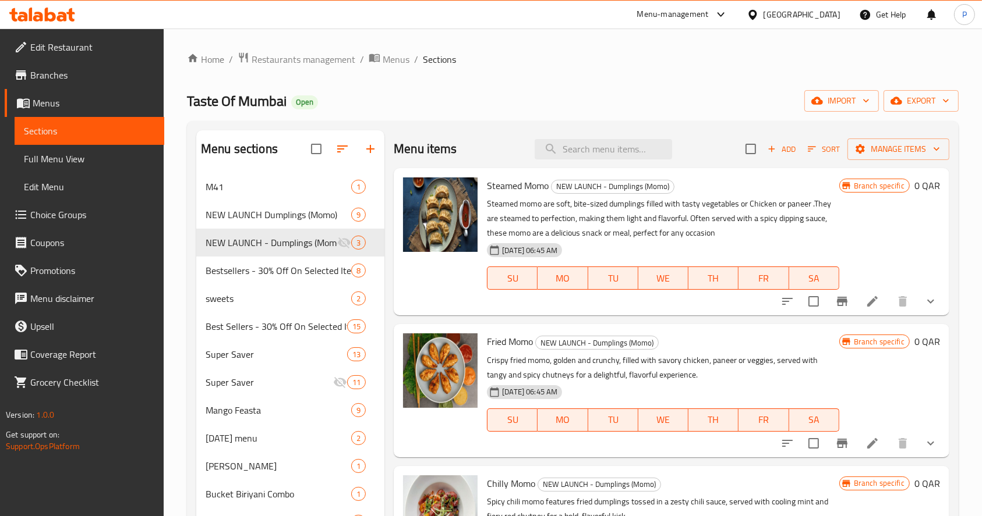
click at [294, 55] on span "Restaurants management" at bounding box center [304, 59] width 104 height 14
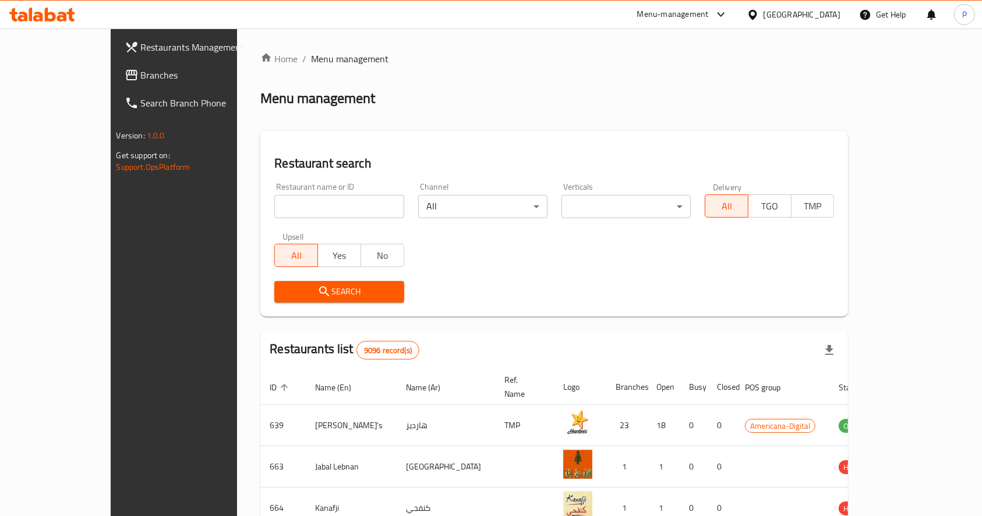
click at [281, 208] on input "search" at bounding box center [338, 206] width 129 height 23
type input "aspro"
click button "Search" at bounding box center [338, 292] width 129 height 22
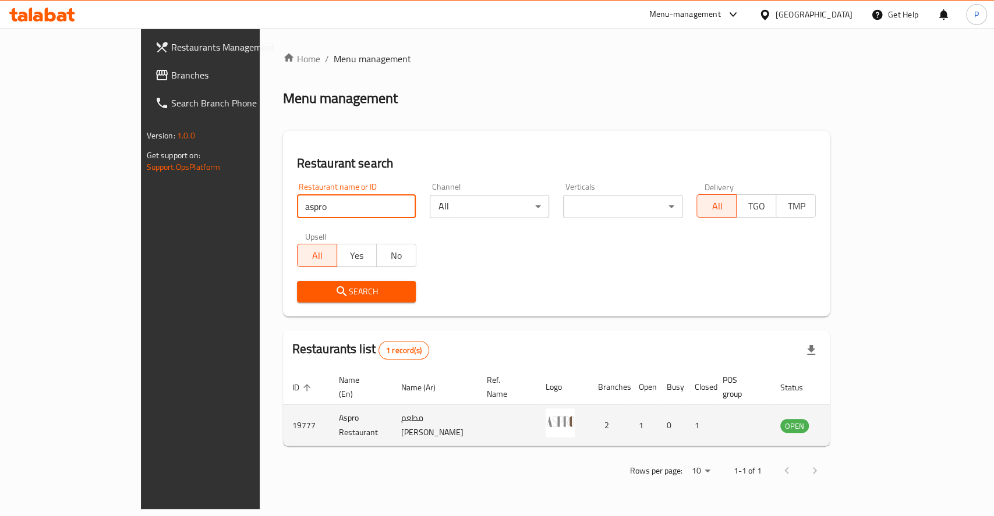
click at [855, 422] on icon "enhanced table" at bounding box center [848, 427] width 13 height 10
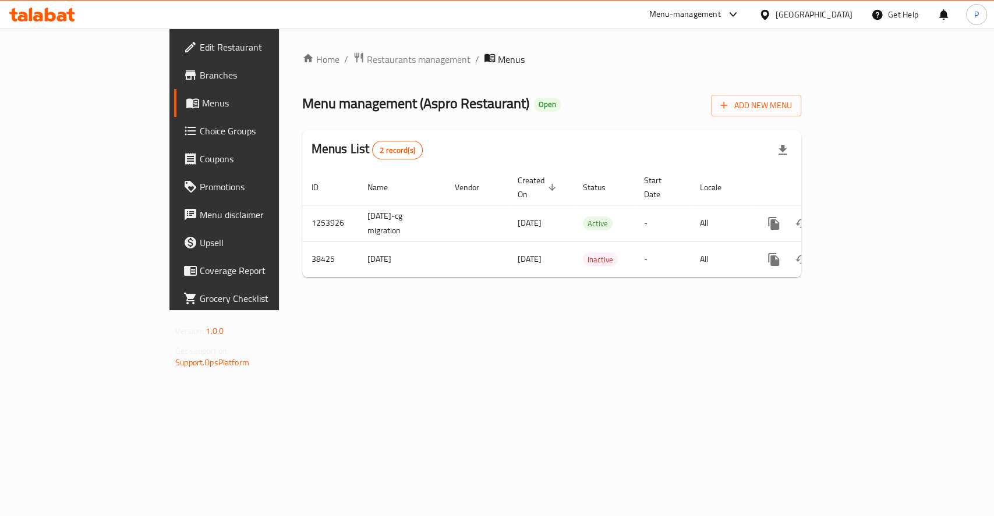
click at [200, 68] on span "Branches" at bounding box center [263, 75] width 126 height 14
